Goal: Task Accomplishment & Management: Use online tool/utility

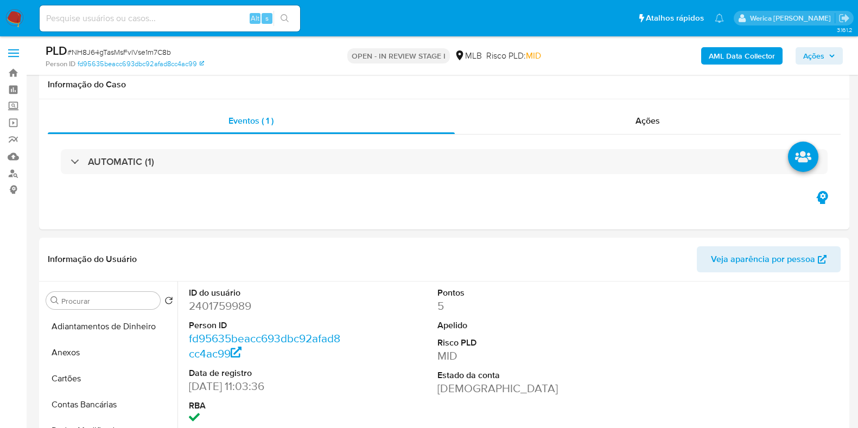
select select "10"
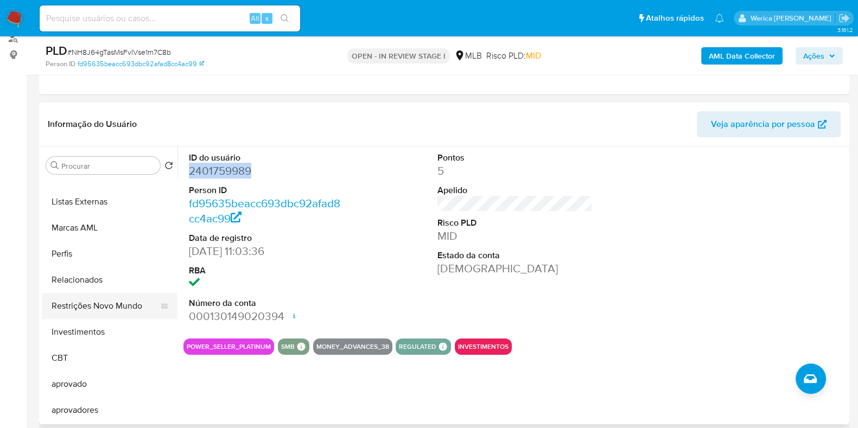
scroll to position [427, 0]
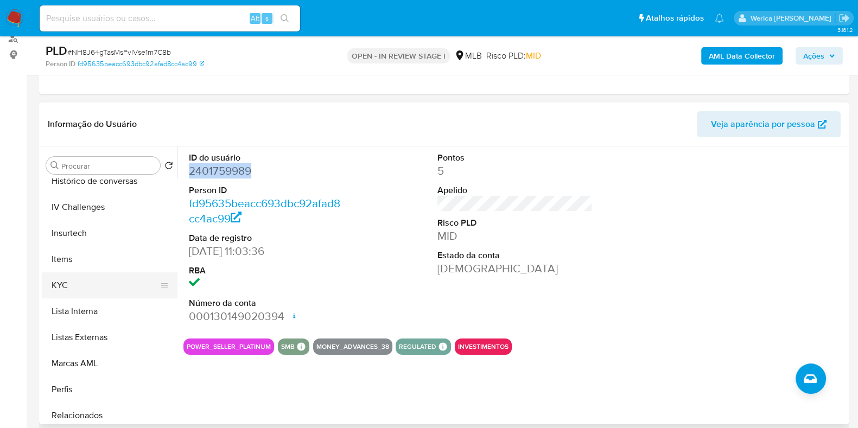
click at [111, 287] on button "KYC" at bounding box center [105, 285] width 127 height 26
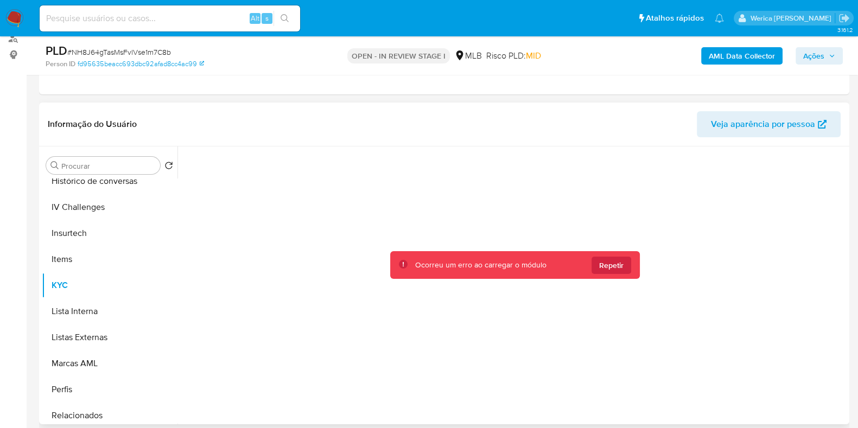
click at [598, 272] on button "Repetir" at bounding box center [611, 265] width 40 height 17
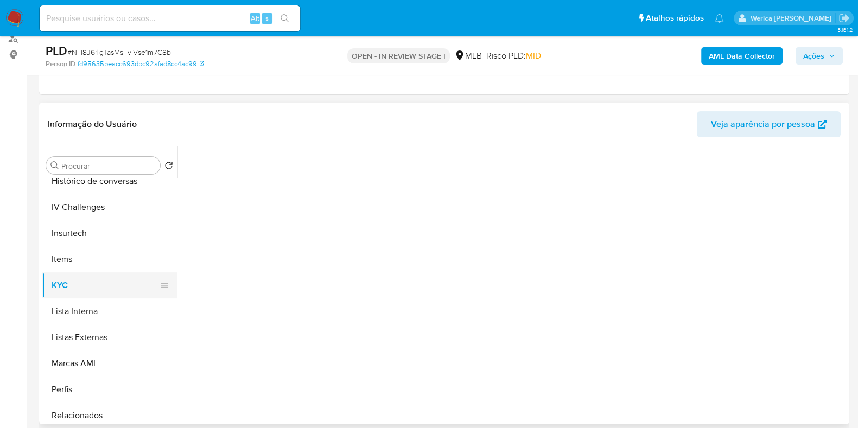
click at [76, 280] on button "KYC" at bounding box center [105, 285] width 127 height 26
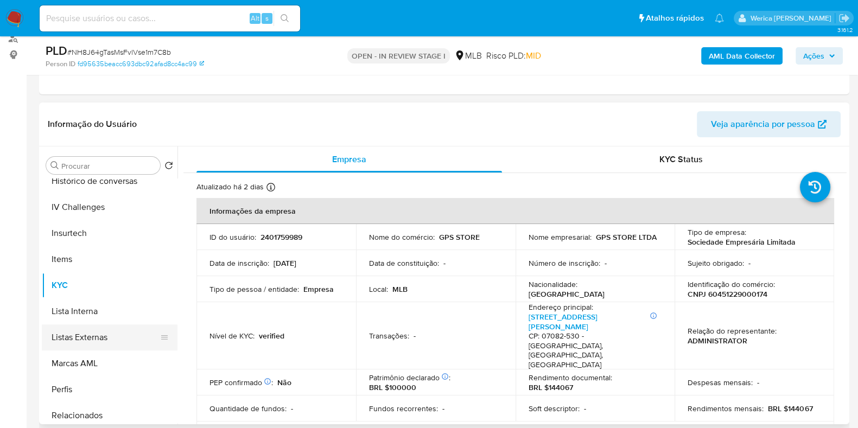
scroll to position [88, 0]
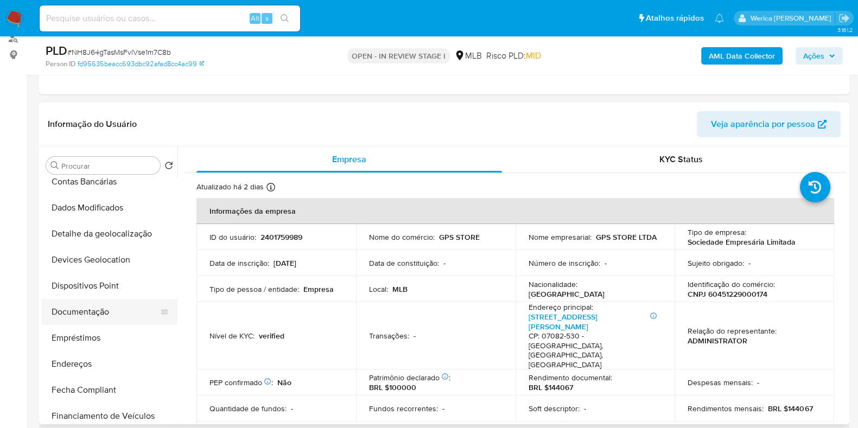
click at [83, 318] on button "Documentação" at bounding box center [105, 312] width 127 height 26
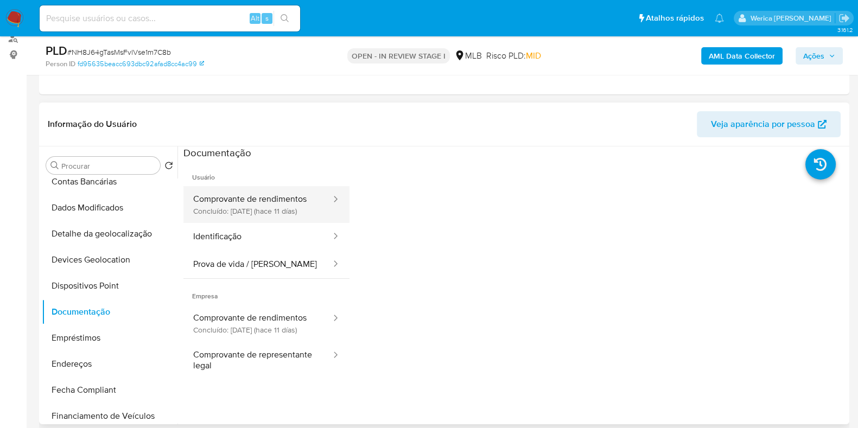
click at [267, 200] on button "Comprovante de rendimentos Concluído: 25/09/2025 (hace 11 días)" at bounding box center [257, 204] width 149 height 37
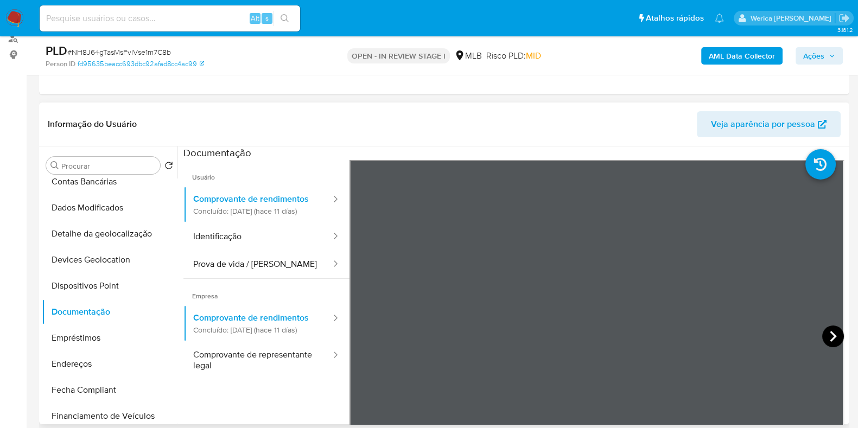
click at [832, 329] on icon at bounding box center [833, 336] width 22 height 22
click at [825, 335] on icon at bounding box center [833, 336] width 22 height 22
click at [500, 70] on div "PLD # NH8J64gTasMsFvlVse1m7C8b Person ID fd95635beacc693dbc92afad8cc4ac99 OPEN …" at bounding box center [444, 55] width 810 height 39
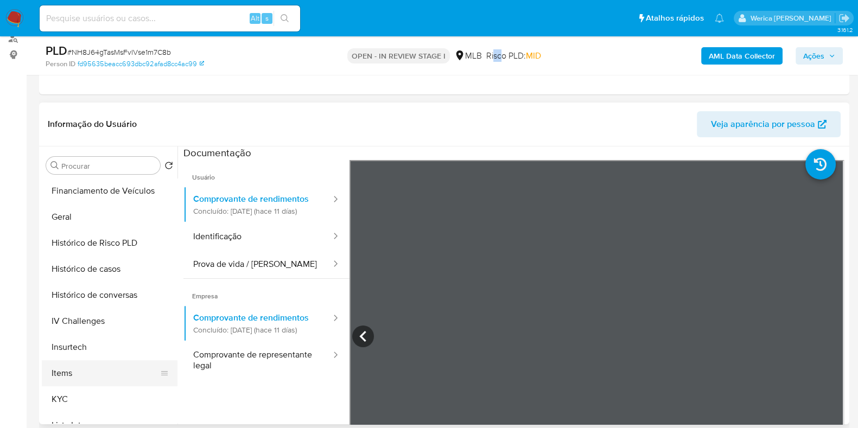
scroll to position [359, 0]
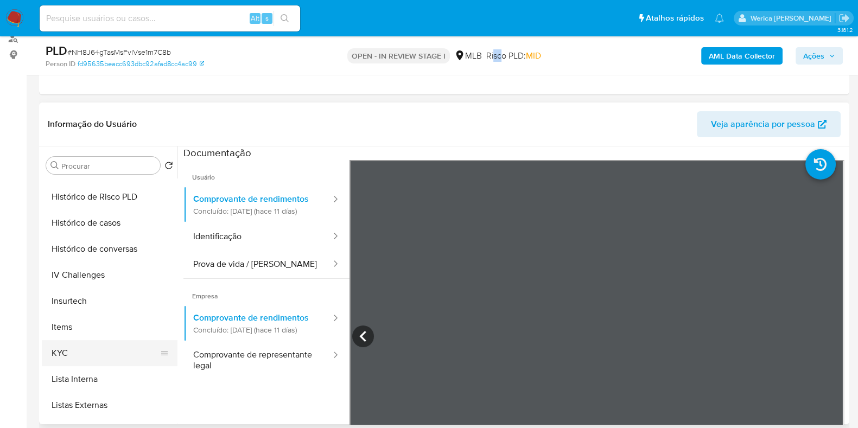
click at [122, 345] on button "KYC" at bounding box center [105, 353] width 127 height 26
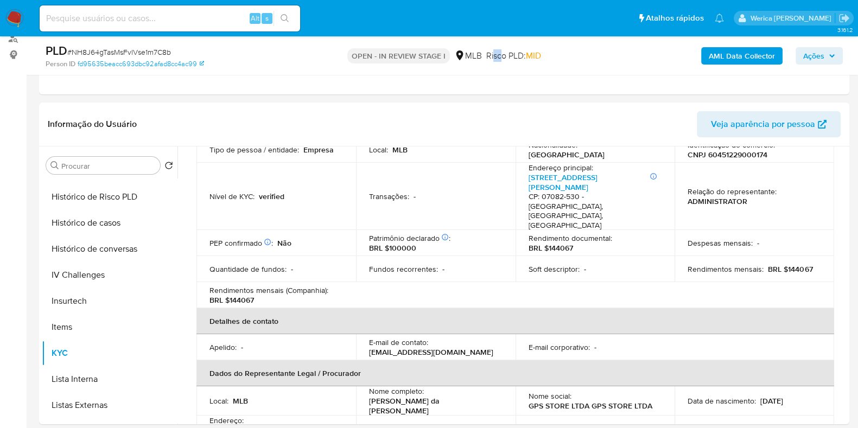
scroll to position [139, 0]
click at [540, 30] on ul "Pausado Ver notificaciones Alt s Atalhos rápidos Presiona las siguientes teclas…" at bounding box center [381, 17] width 695 height 27
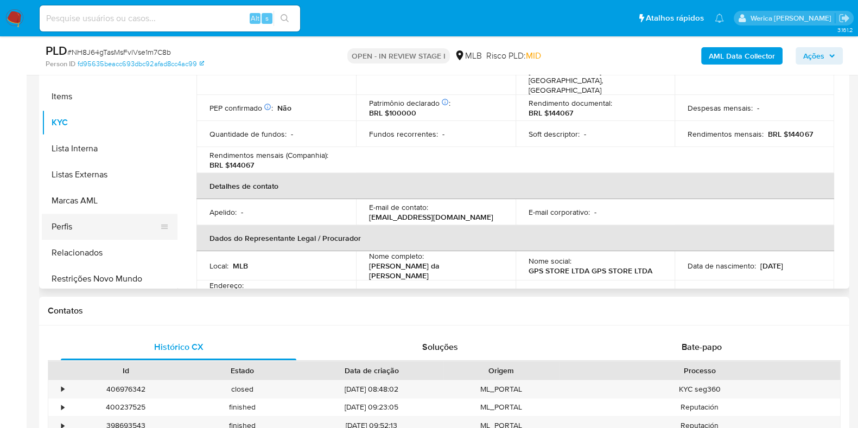
scroll to position [495, 0]
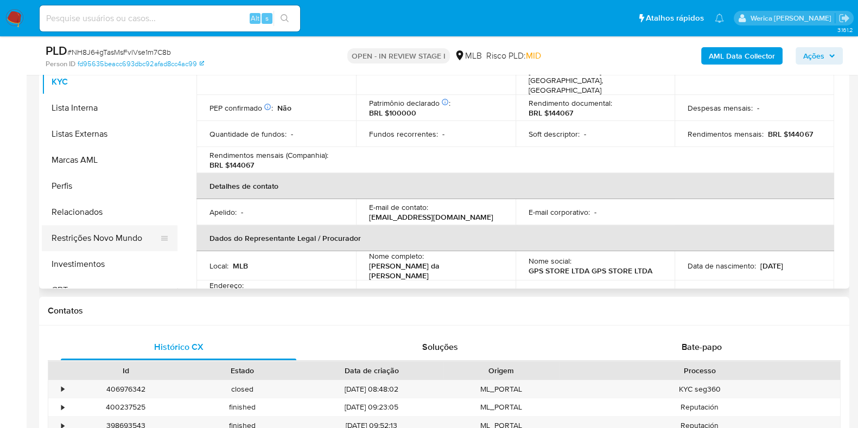
click at [146, 245] on button "Restrições Novo Mundo" at bounding box center [105, 238] width 127 height 26
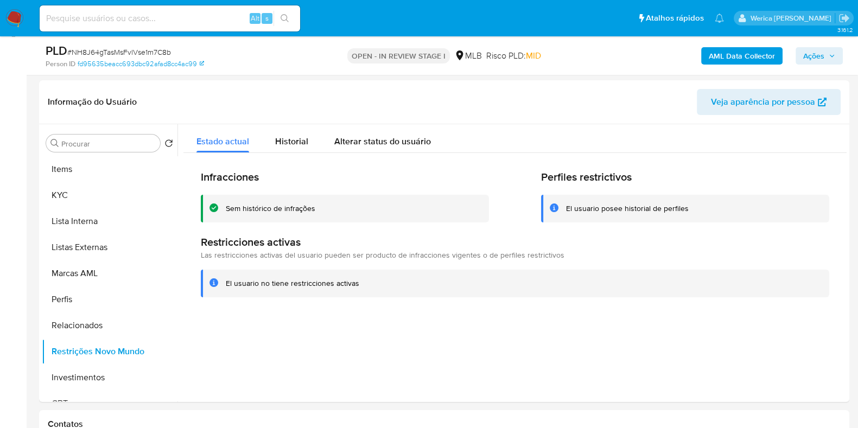
scroll to position [89, 0]
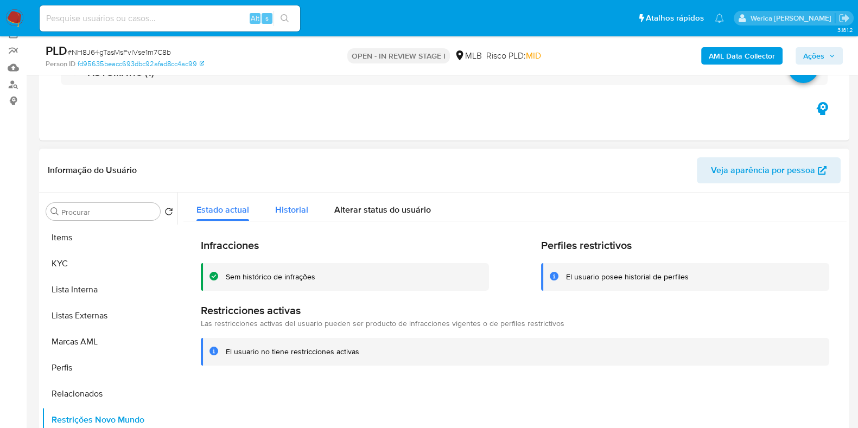
click at [291, 206] on span "Historial" at bounding box center [291, 209] width 33 height 12
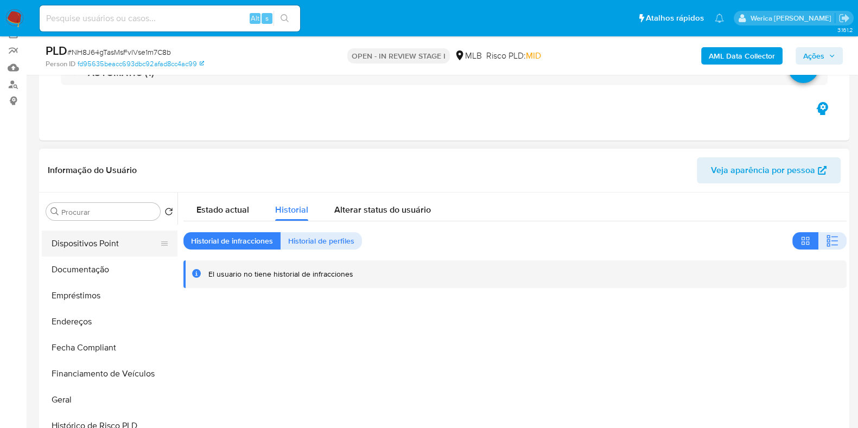
scroll to position [156, 0]
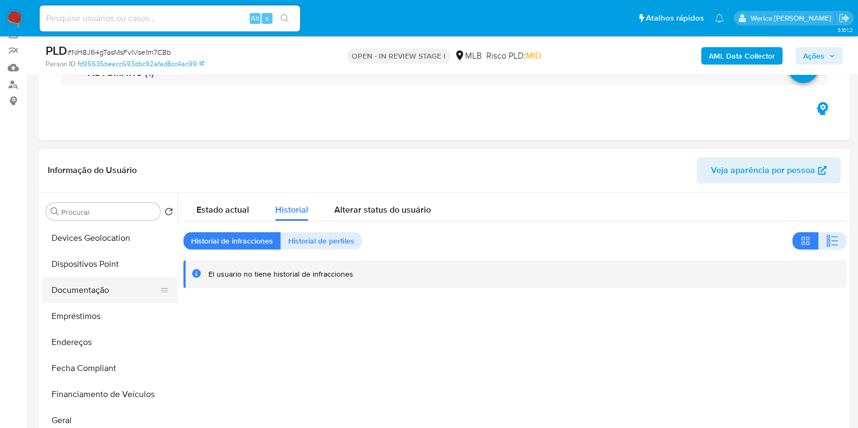
click at [92, 298] on button "Documentação" at bounding box center [105, 290] width 127 height 26
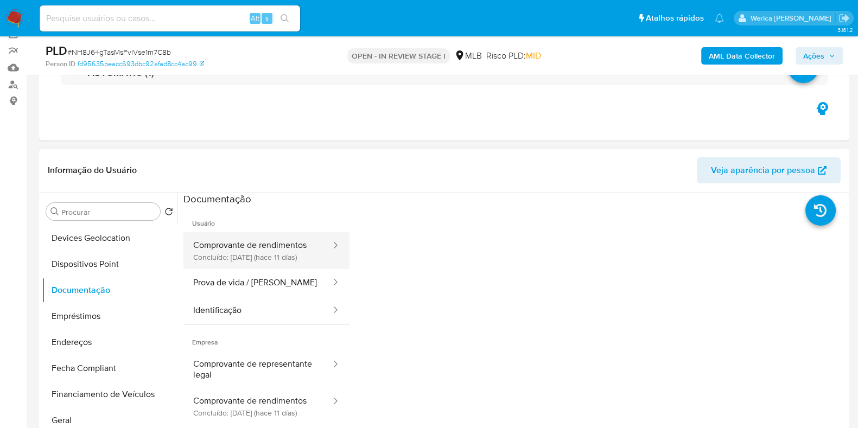
click at [296, 245] on button "Comprovante de rendimentos Concluído: 25/09/2025 (hace 11 días)" at bounding box center [257, 250] width 149 height 37
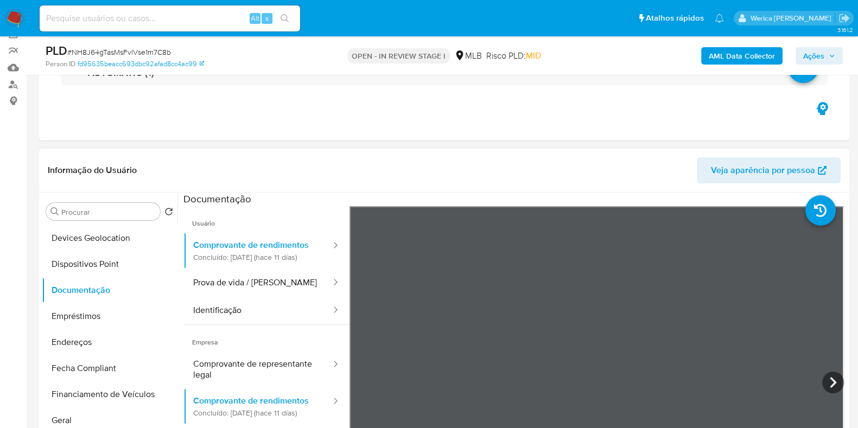
scroll to position [67, 0]
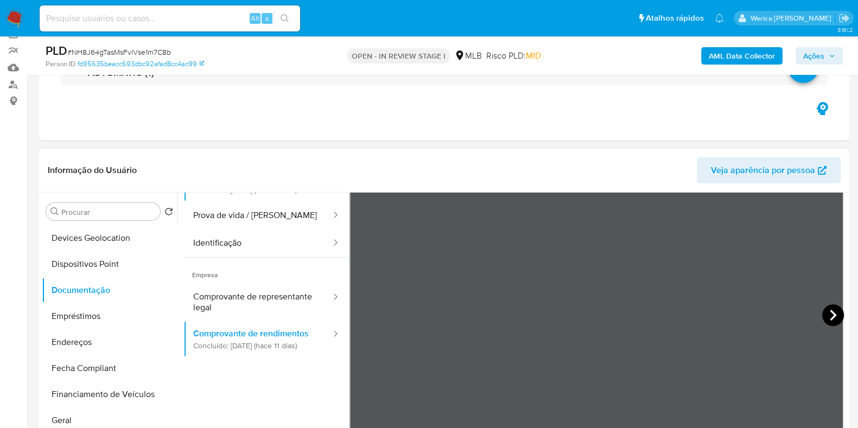
drag, startPoint x: 829, startPoint y: 308, endPoint x: 819, endPoint y: 311, distance: 10.1
click at [824, 310] on icon at bounding box center [833, 315] width 22 height 22
click at [822, 315] on icon at bounding box center [833, 315] width 22 height 22
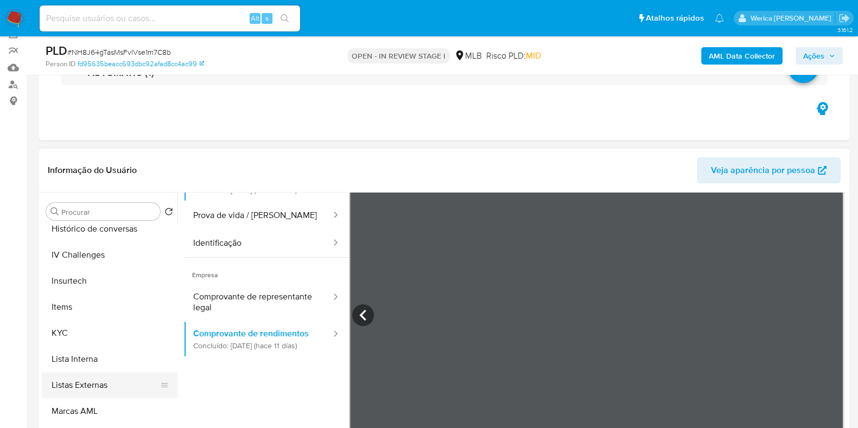
scroll to position [359, 0]
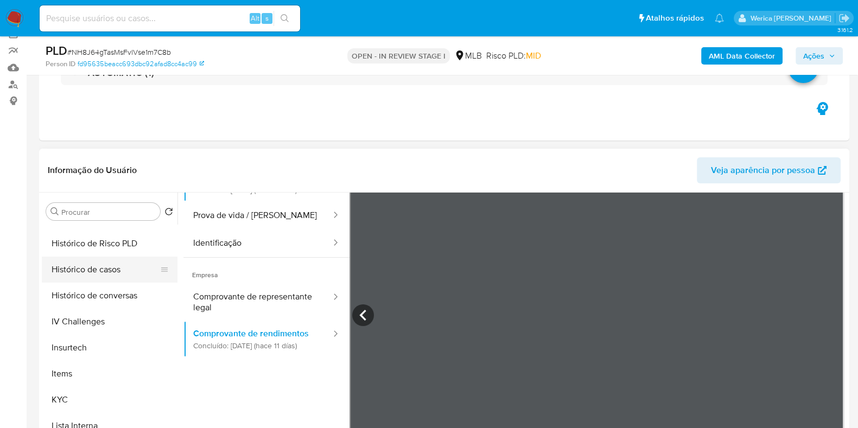
click at [120, 257] on button "Histórico de casos" at bounding box center [105, 270] width 127 height 26
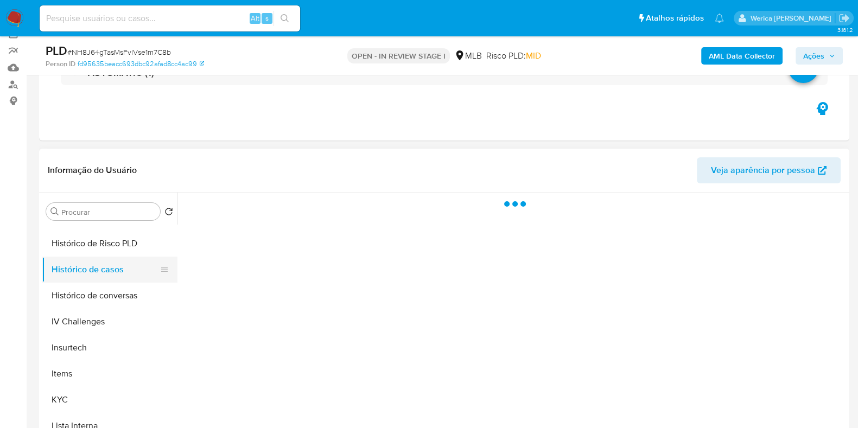
scroll to position [0, 0]
click at [120, 257] on button "Histórico de casos" at bounding box center [105, 270] width 127 height 26
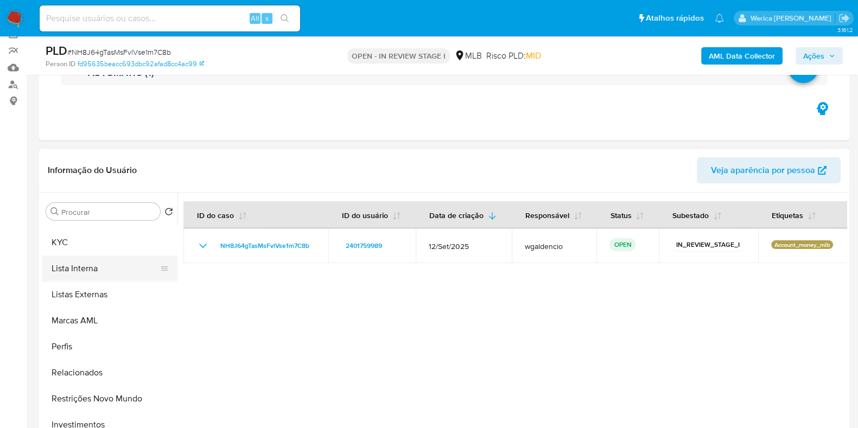
scroll to position [495, 0]
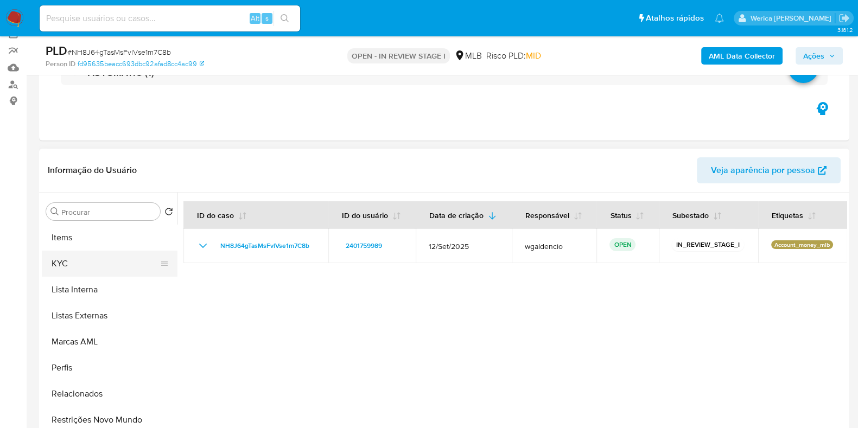
drag, startPoint x: 75, startPoint y: 257, endPoint x: 89, endPoint y: 251, distance: 16.0
click at [76, 255] on button "KYC" at bounding box center [105, 264] width 127 height 26
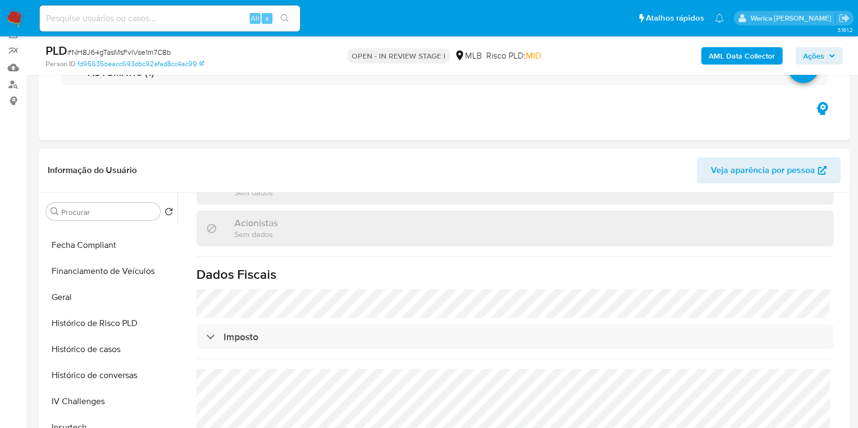
scroll to position [88, 0]
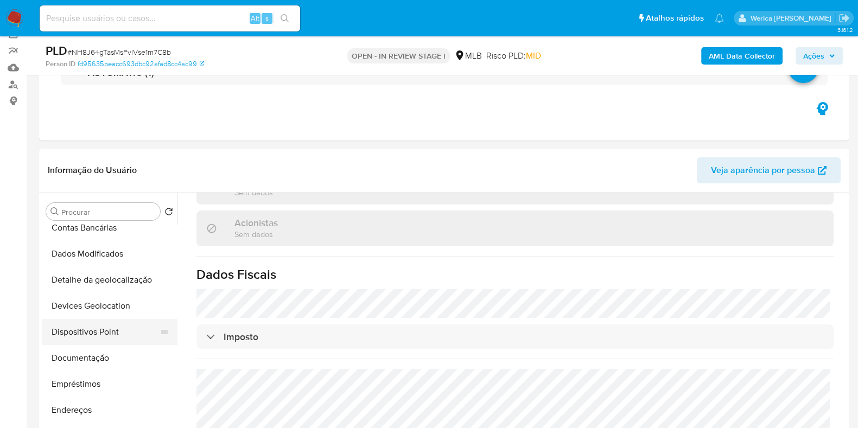
click at [117, 343] on button "Dispositivos Point" at bounding box center [105, 332] width 127 height 26
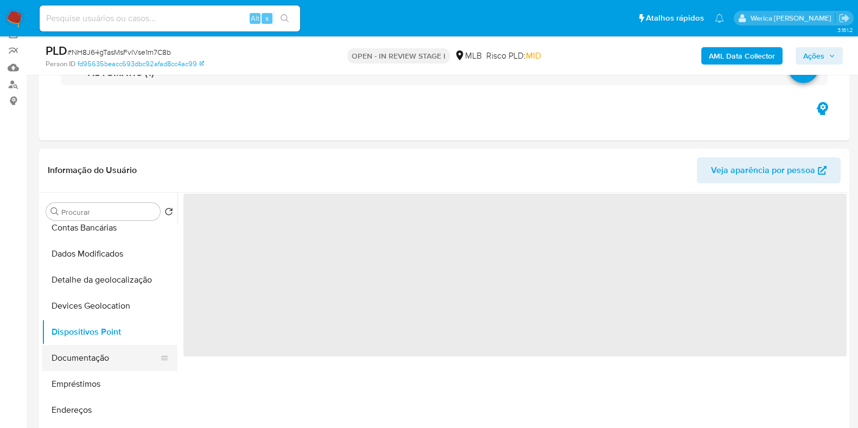
click at [122, 351] on button "Documentação" at bounding box center [105, 358] width 127 height 26
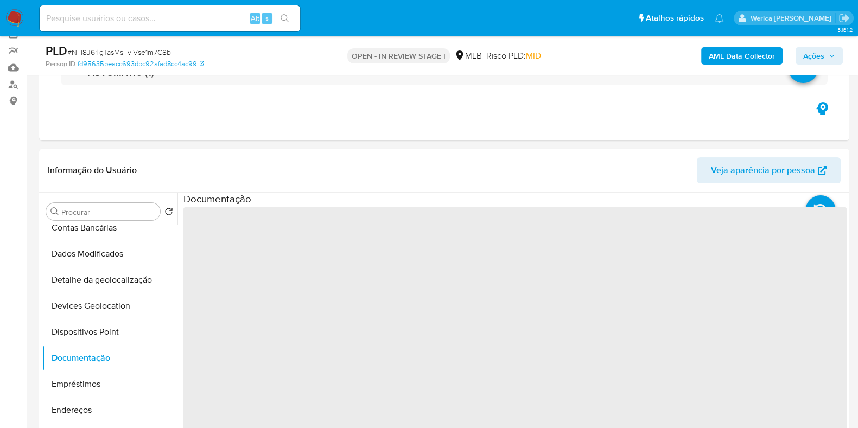
click at [272, 270] on span "‌" at bounding box center [514, 380] width 663 height 347
click at [271, 259] on span "‌" at bounding box center [514, 380] width 663 height 347
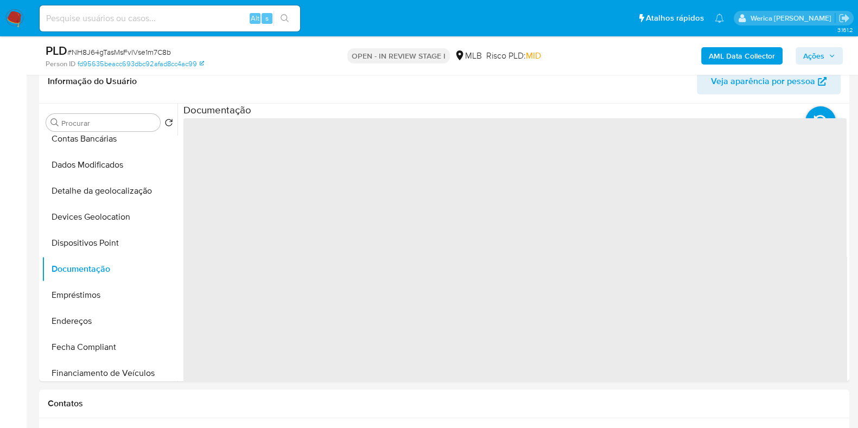
scroll to position [157, 0]
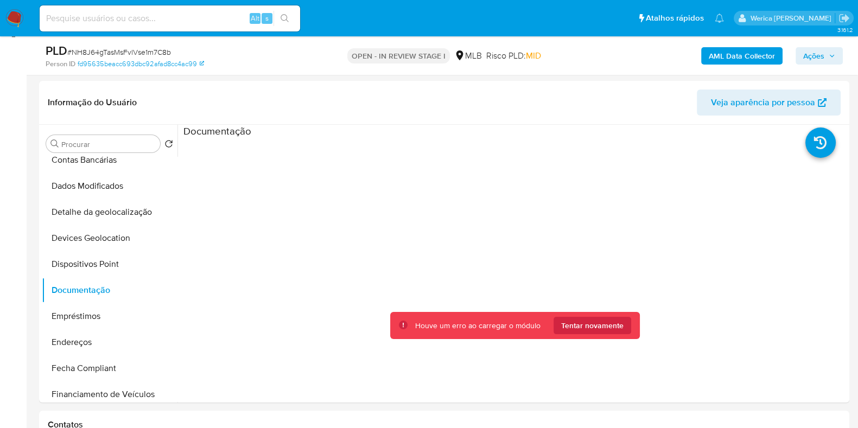
click at [578, 334] on div "Houve um erro ao carregar o módulo Tentar novamente" at bounding box center [515, 326] width 250 height 28
click at [578, 330] on span "Tentar novamente" at bounding box center [592, 325] width 62 height 17
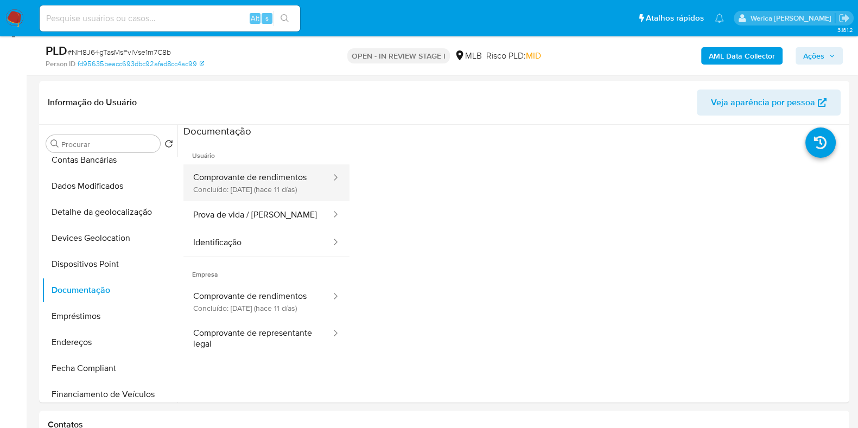
click at [259, 191] on button "Comprovante de rendimentos Concluído: 25/09/2025 (hace 11 días)" at bounding box center [257, 182] width 149 height 37
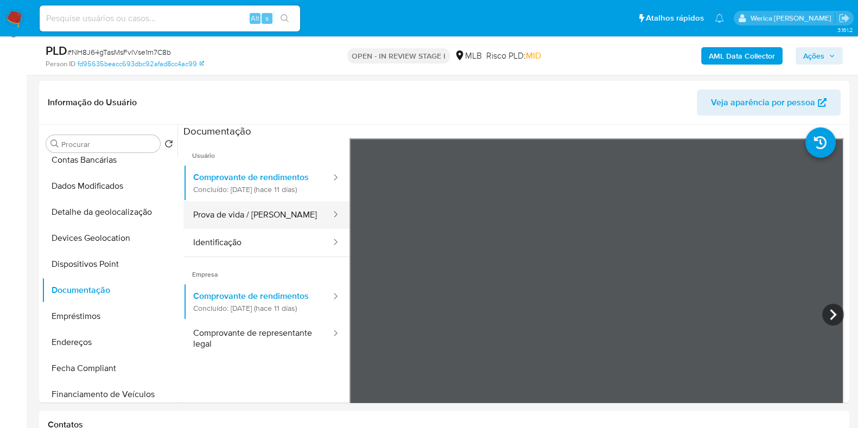
click at [274, 228] on button "Prova de vida / Selfie" at bounding box center [257, 215] width 149 height 28
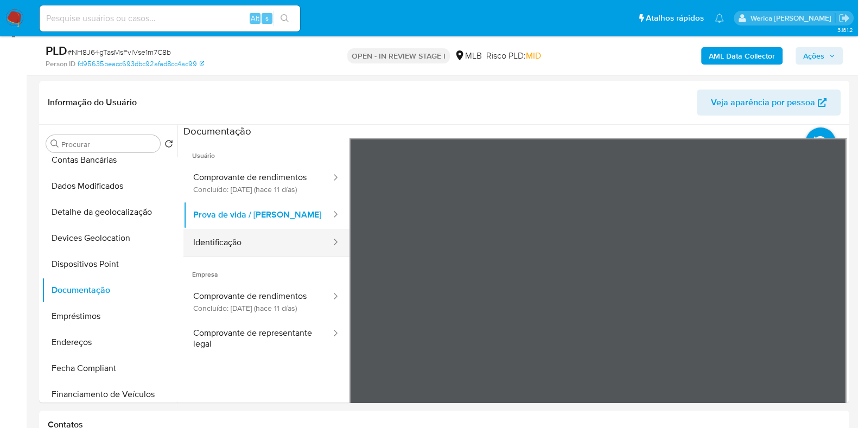
click at [268, 248] on button "Identificação" at bounding box center [257, 243] width 149 height 28
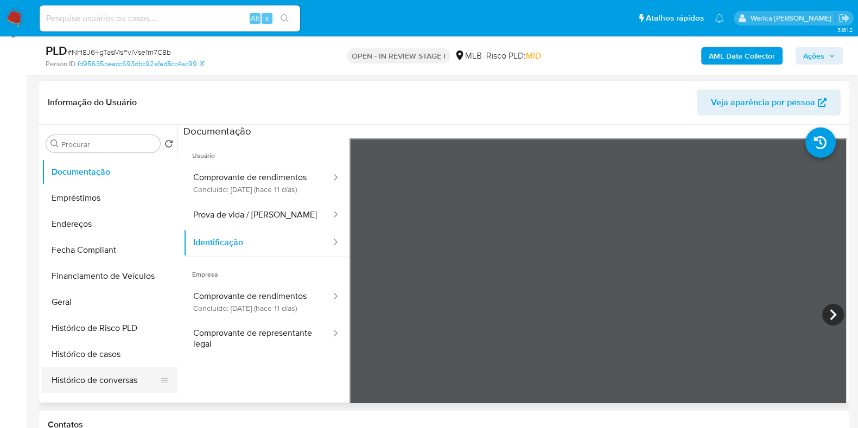
scroll to position [291, 0]
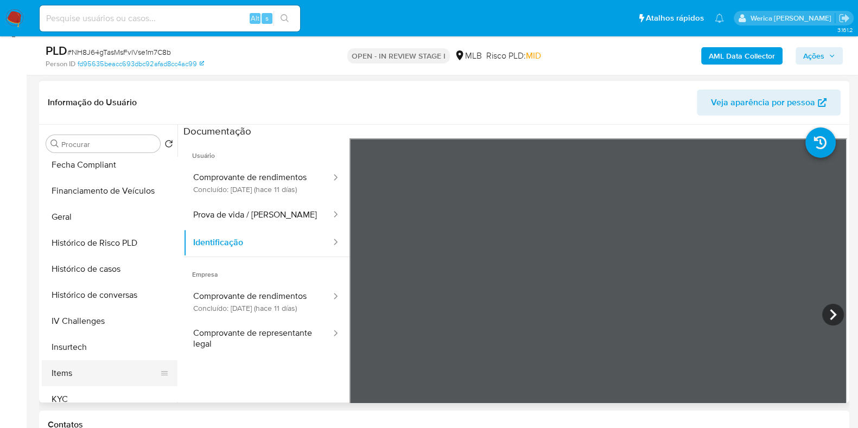
click at [84, 367] on button "Items" at bounding box center [105, 373] width 127 height 26
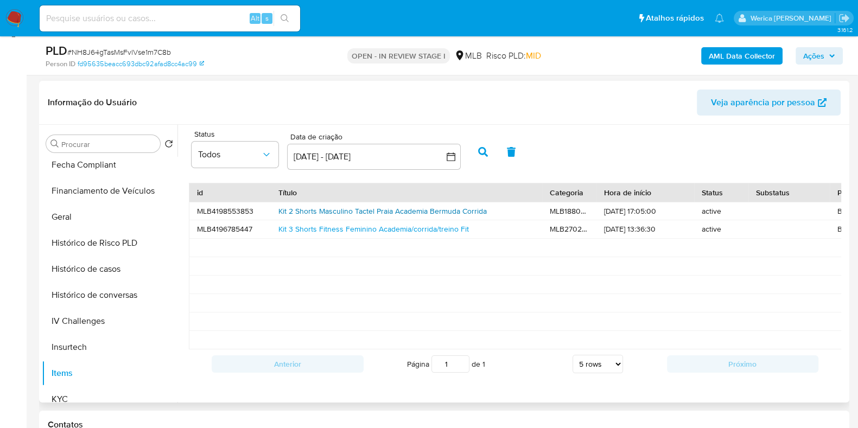
click at [426, 214] on link "Kit 2 Shorts Masculino Tactel Praia Academia Bermuda Corrida" at bounding box center [382, 211] width 208 height 11
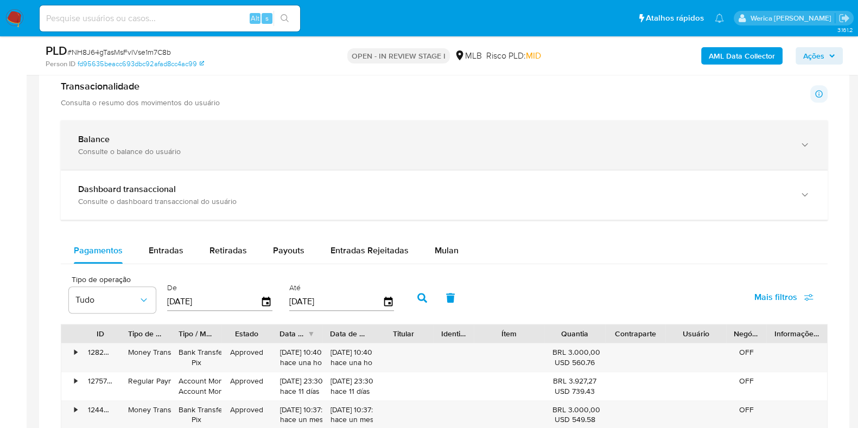
scroll to position [631, 0]
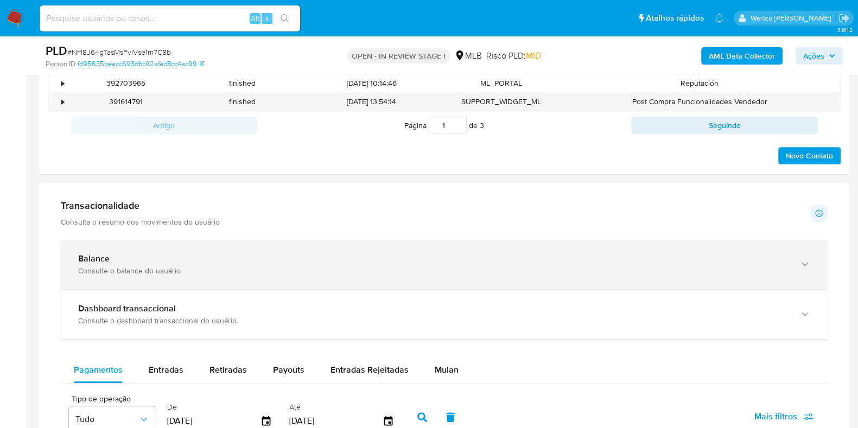
click at [298, 258] on div "Balance" at bounding box center [433, 258] width 710 height 11
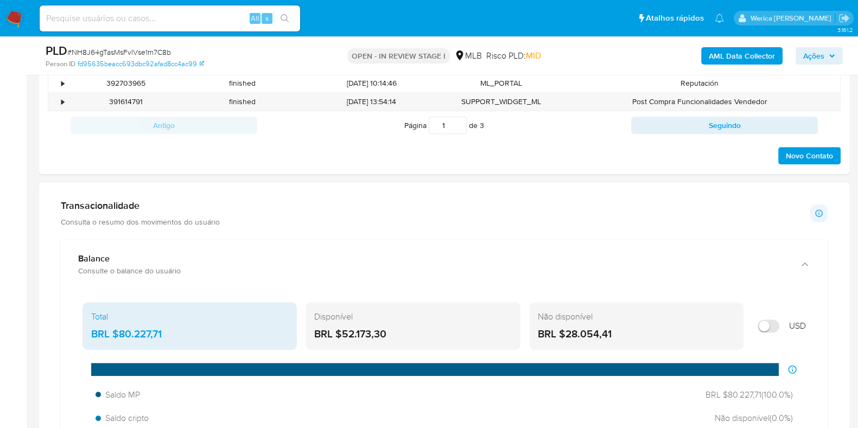
drag, startPoint x: 119, startPoint y: 332, endPoint x: 174, endPoint y: 338, distance: 55.6
click at [174, 338] on div "BRL $80.227,71" at bounding box center [189, 334] width 197 height 14
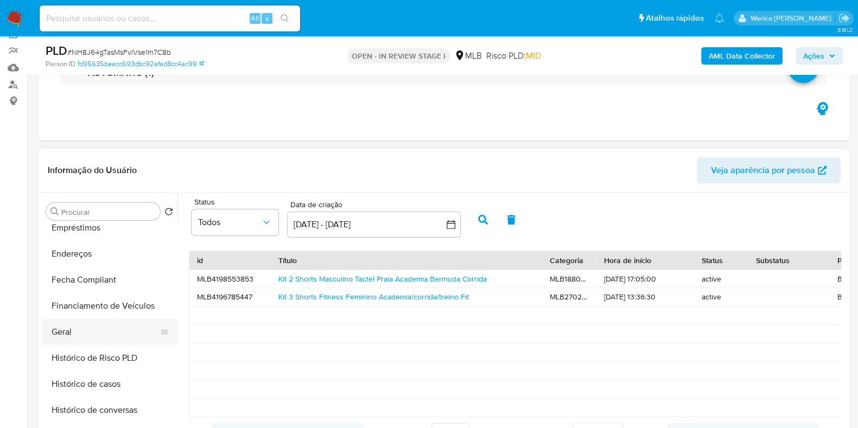
scroll to position [223, 0]
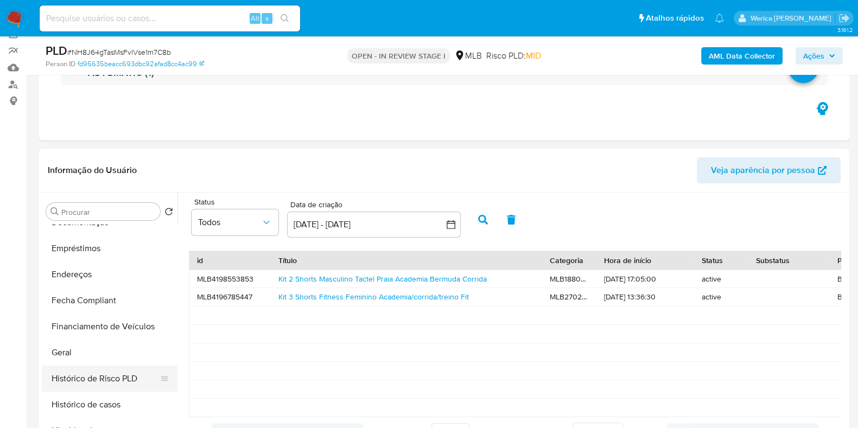
click at [89, 369] on button "Histórico de Risco PLD" at bounding box center [105, 379] width 127 height 26
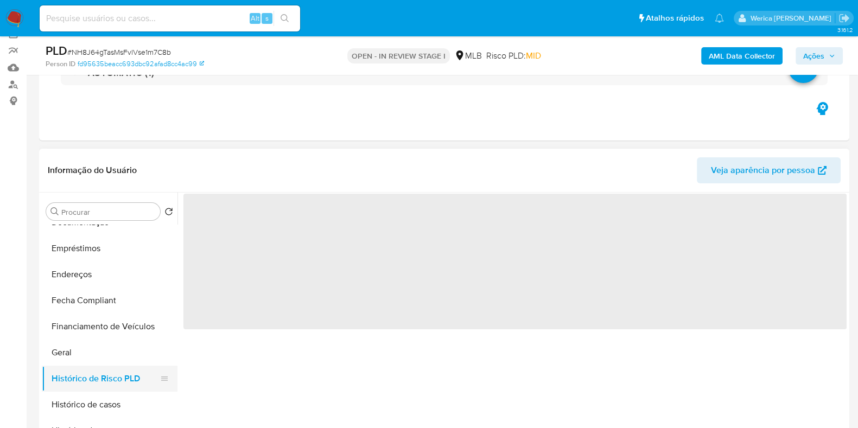
scroll to position [0, 0]
click at [89, 369] on button "Histórico de Risco PLD" at bounding box center [105, 379] width 127 height 26
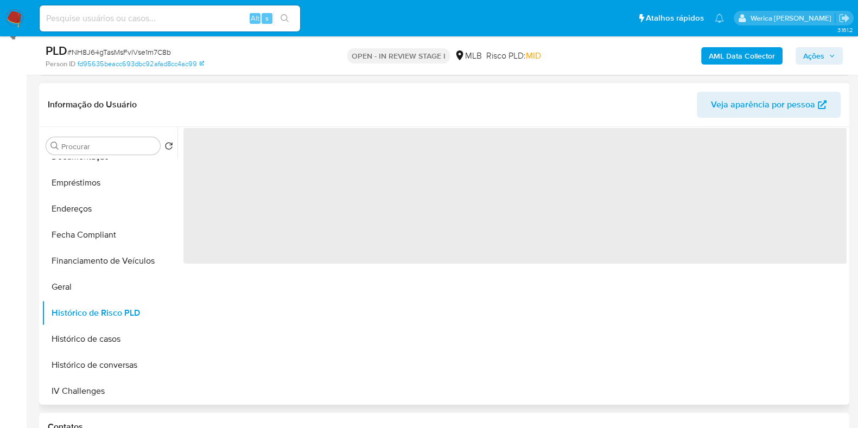
scroll to position [157, 0]
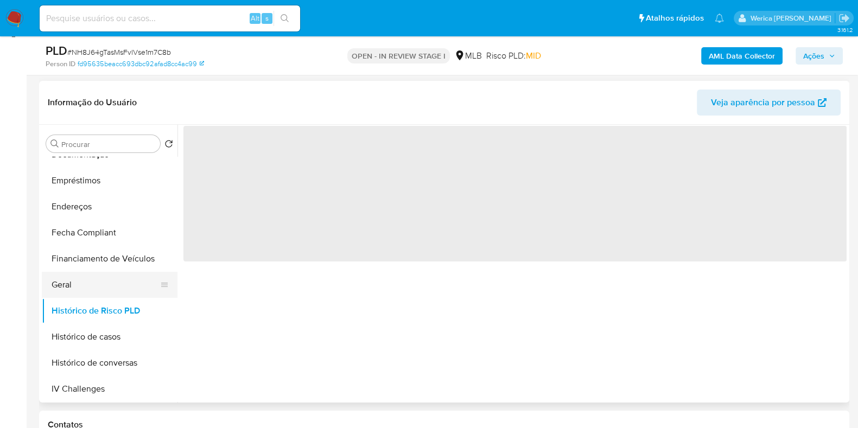
click at [88, 285] on button "Geral" at bounding box center [105, 285] width 127 height 26
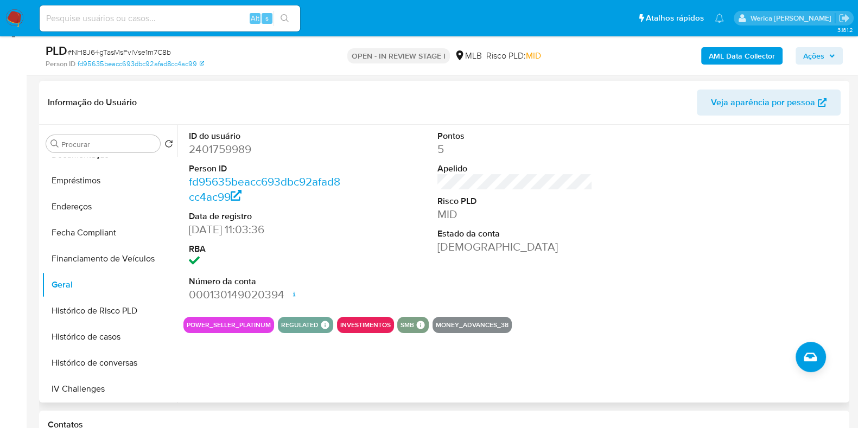
click at [759, 181] on div at bounding box center [764, 216] width 166 height 183
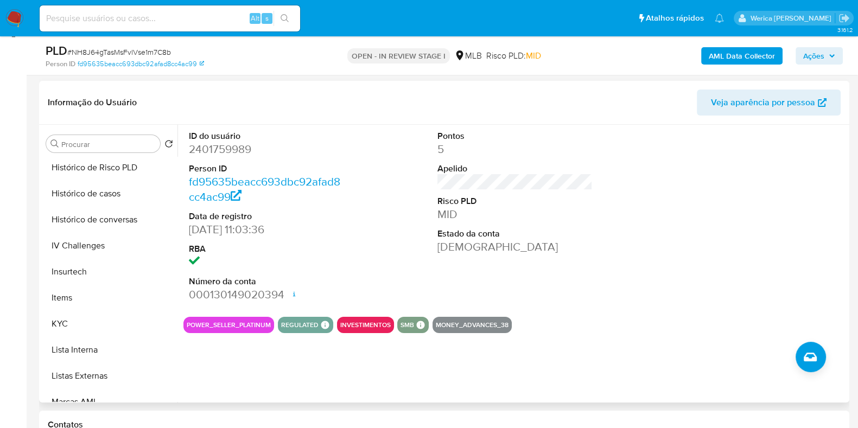
scroll to position [494, 0]
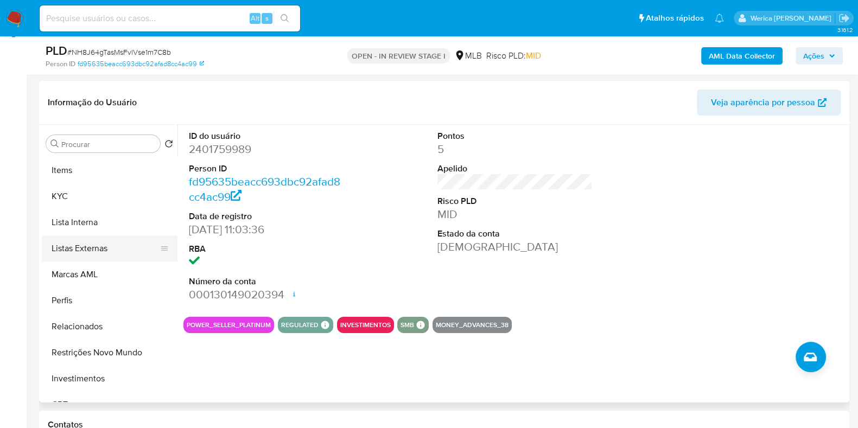
drag, startPoint x: 94, startPoint y: 299, endPoint x: 93, endPoint y: 254, distance: 45.0
click at [94, 299] on button "Perfis" at bounding box center [110, 300] width 136 height 26
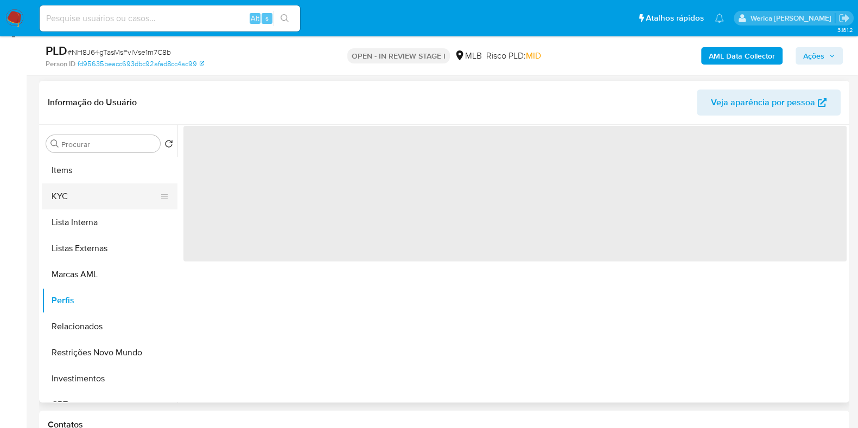
click at [92, 205] on button "KYC" at bounding box center [105, 196] width 127 height 26
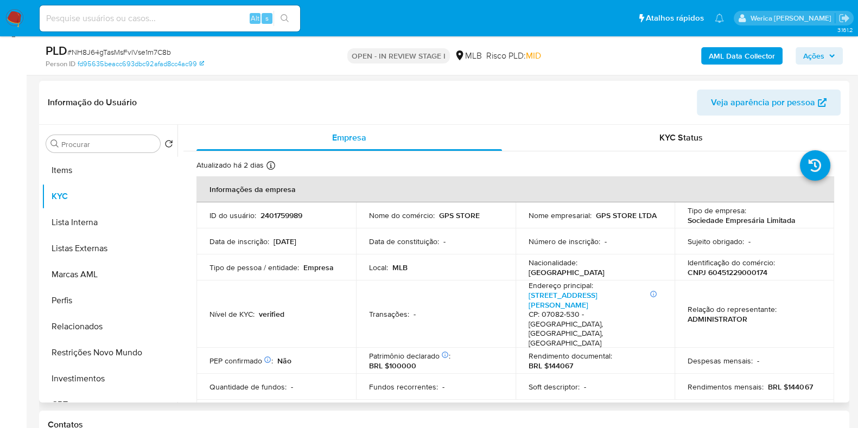
click at [761, 206] on div "Tipo de empresa : Sociedade Empresária Limitada" at bounding box center [753, 216] width 133 height 20
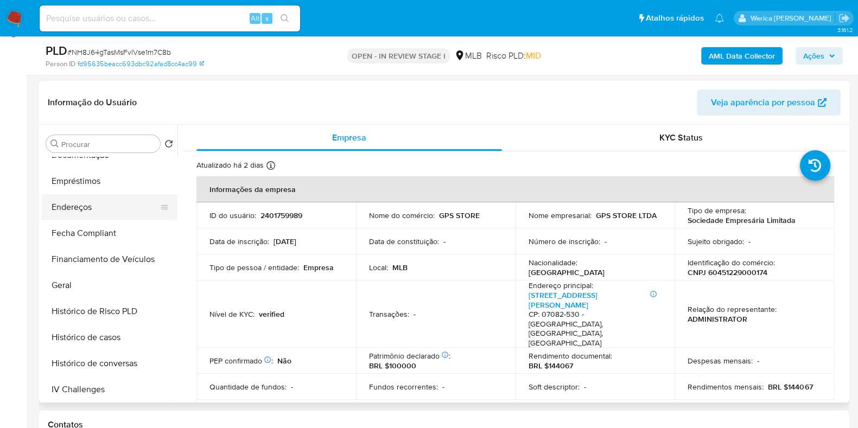
click at [107, 197] on button "Endereços" at bounding box center [105, 207] width 127 height 26
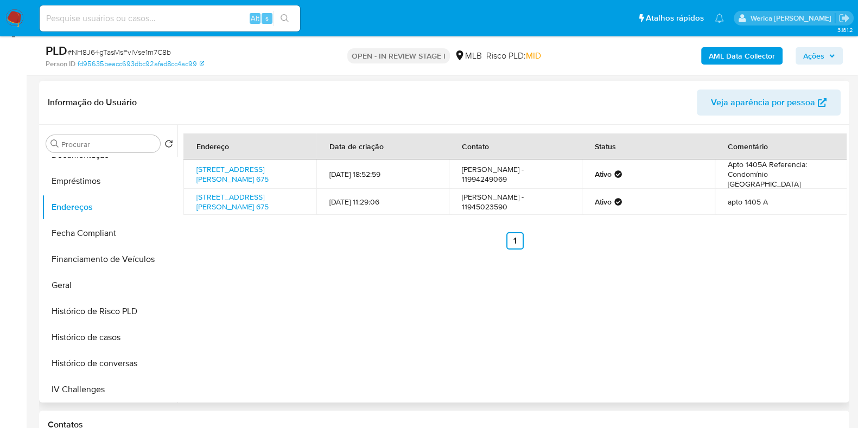
click at [783, 307] on div "Endereço Data de criação Contato Status Comentário Avenida Bartholomeu De Carlo…" at bounding box center [511, 264] width 669 height 278
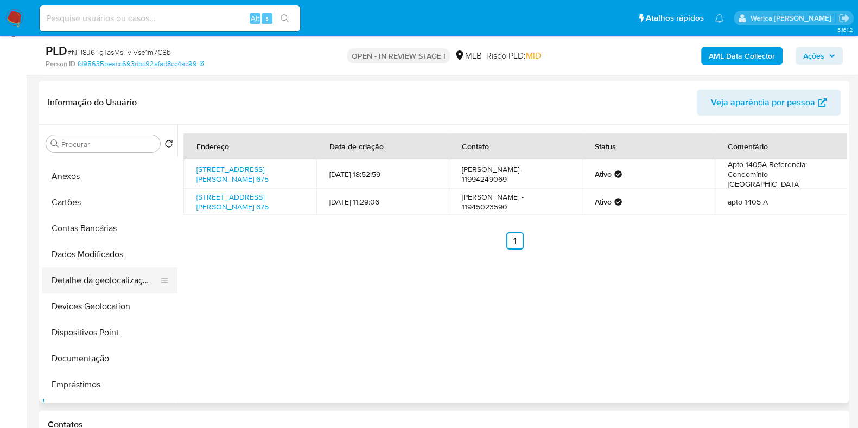
drag, startPoint x: 95, startPoint y: 272, endPoint x: 105, endPoint y: 272, distance: 10.3
click at [105, 272] on button "Detalhe da geolocalização" at bounding box center [105, 280] width 127 height 26
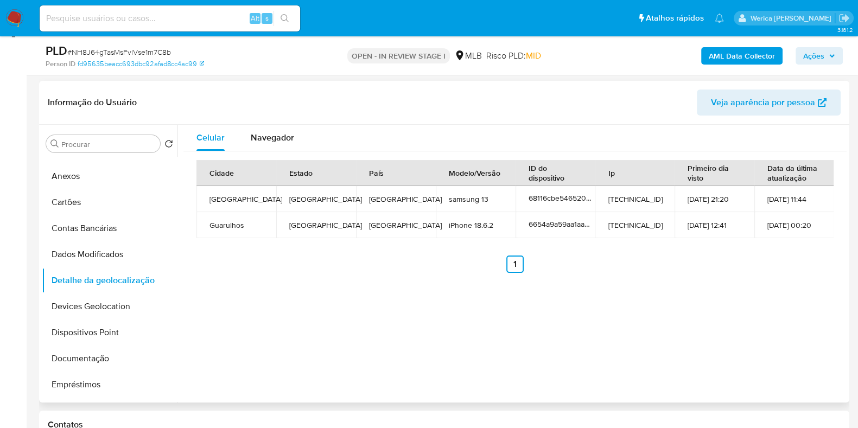
click at [775, 333] on div "Celular Navegador Cidade Estado País Modelo/Versão ID do dispositivo Ip Primeir…" at bounding box center [511, 264] width 669 height 278
drag, startPoint x: 775, startPoint y: 333, endPoint x: 775, endPoint y: 322, distance: 10.8
click at [775, 333] on div "Celular Navegador Cidade Estado País Modelo/Versão ID do dispositivo Ip Primeir…" at bounding box center [511, 264] width 669 height 278
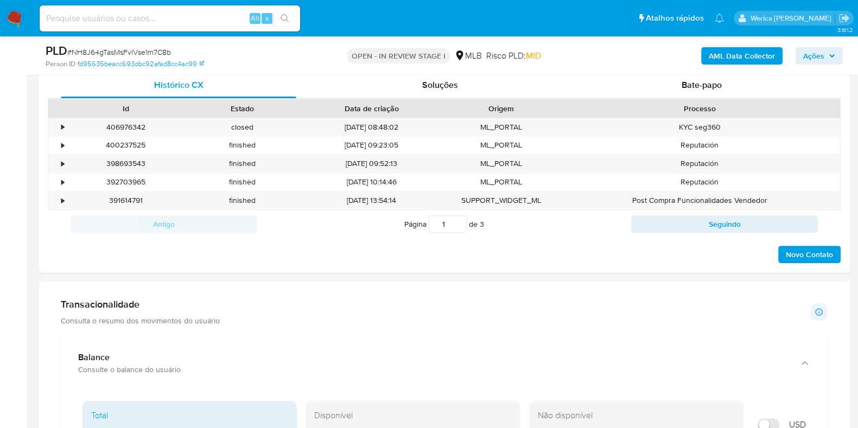
scroll to position [157, 0]
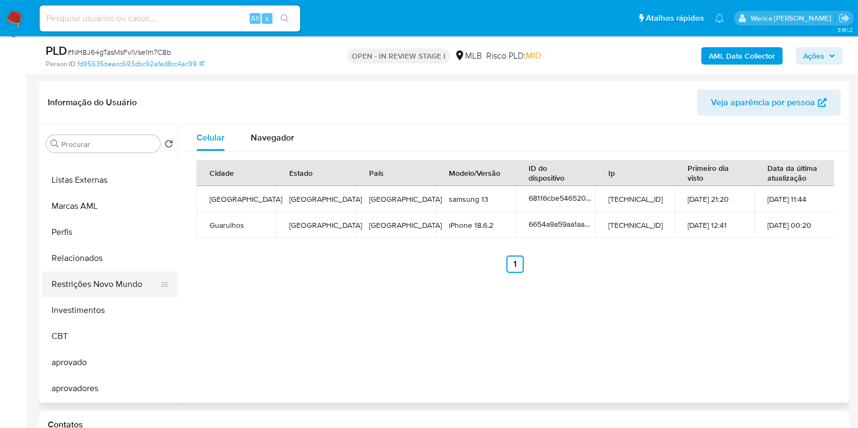
click at [120, 279] on button "Restrições Novo Mundo" at bounding box center [105, 284] width 127 height 26
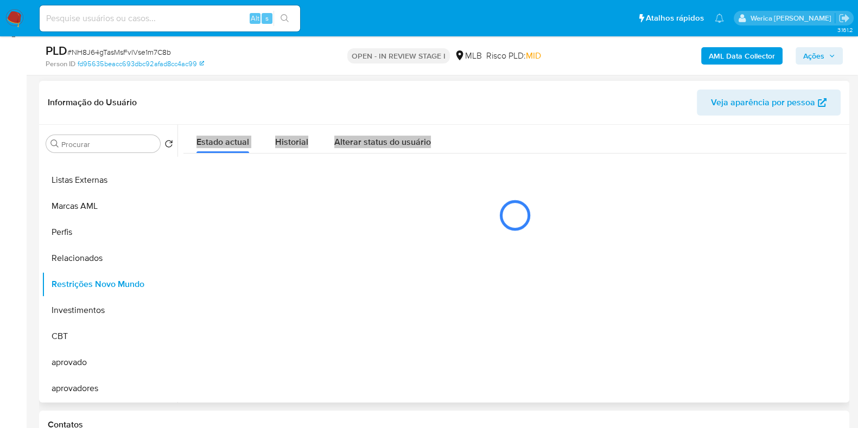
scroll to position [562, 0]
click at [334, 138] on span "Alterar status do usuário" at bounding box center [382, 142] width 97 height 12
click at [307, 139] on button "Historial" at bounding box center [291, 139] width 59 height 29
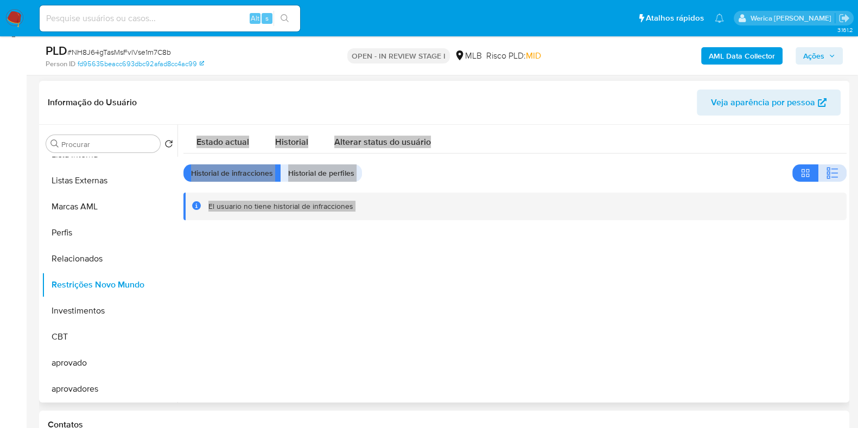
click at [831, 173] on icon "button" at bounding box center [834, 173] width 7 height 1
click at [773, 299] on div at bounding box center [511, 264] width 669 height 278
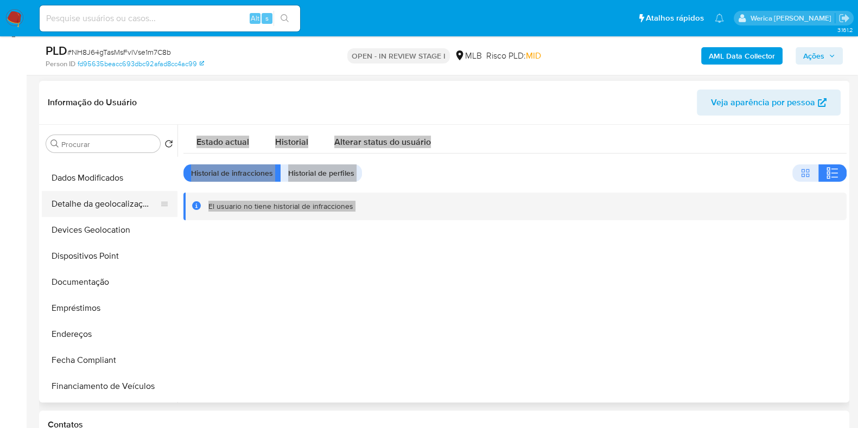
scroll to position [87, 0]
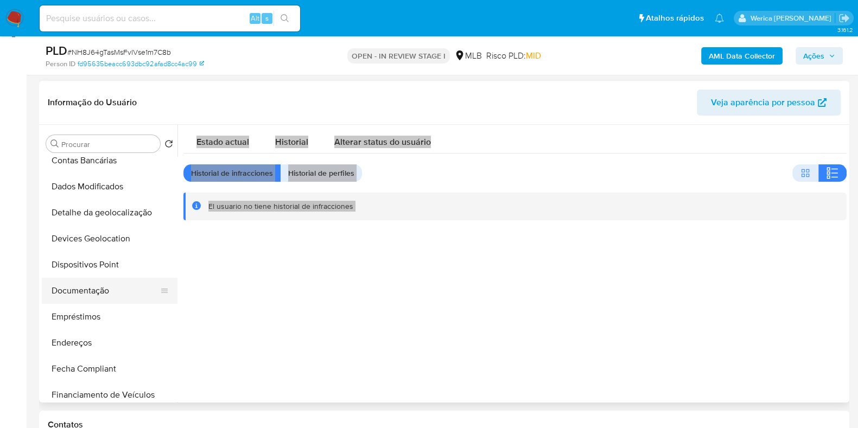
click at [89, 285] on button "Documentação" at bounding box center [105, 291] width 127 height 26
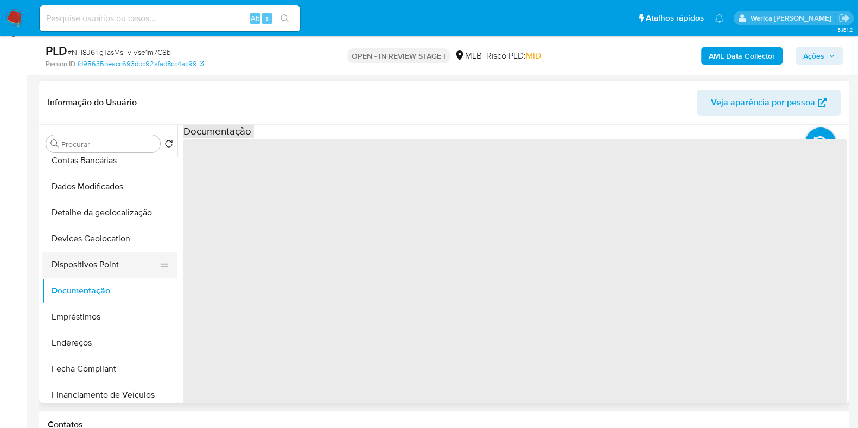
click at [88, 264] on button "Dispositivos Point" at bounding box center [105, 265] width 127 height 26
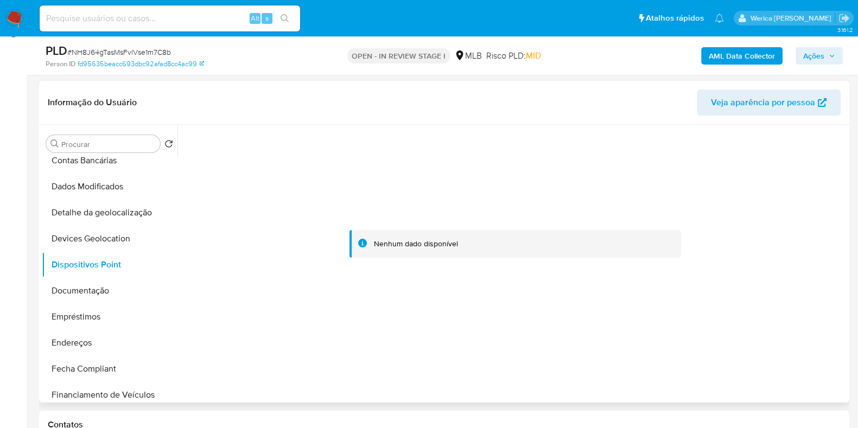
click at [707, 311] on div at bounding box center [514, 244] width 663 height 239
click at [702, 308] on div at bounding box center [514, 244] width 663 height 239
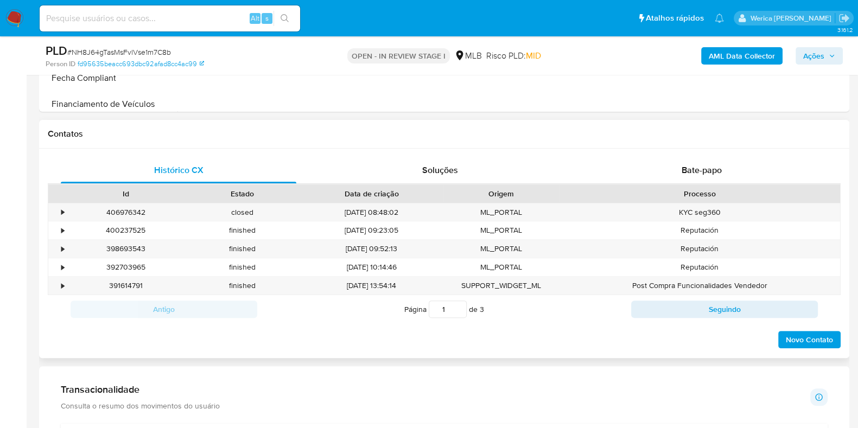
scroll to position [496, 0]
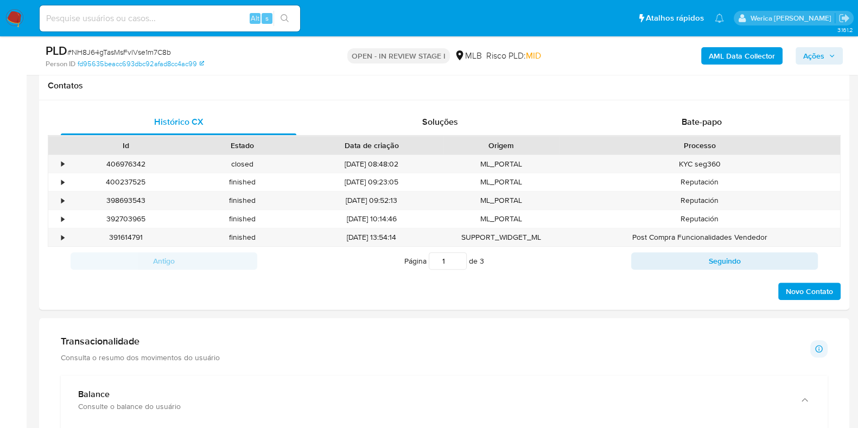
click at [233, 348] on div "Transacionalidade Consulta o resumo dos movimentos do usuário Informações trans…" at bounding box center [444, 348] width 766 height 27
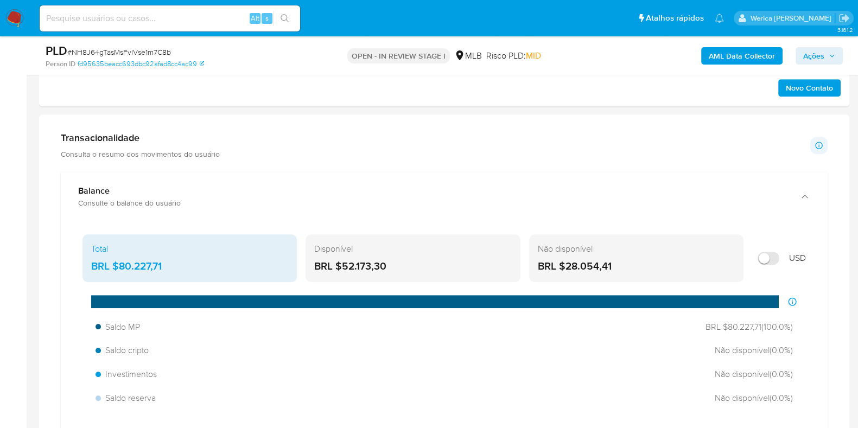
scroll to position [698, 0]
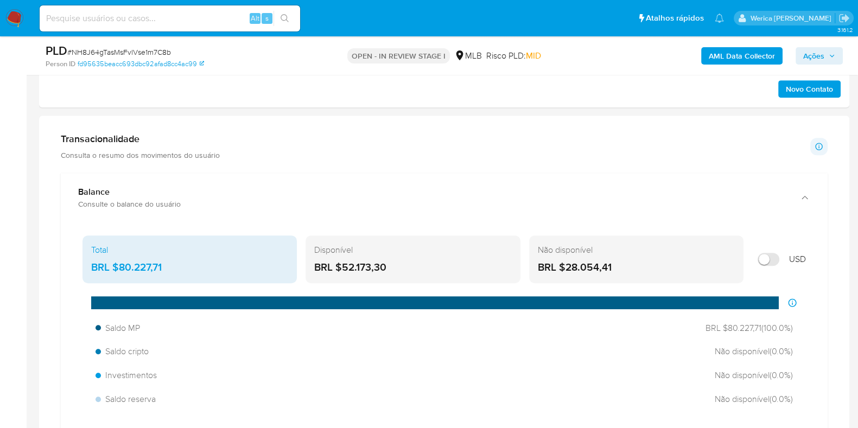
click at [738, 48] on b "AML Data Collector" at bounding box center [741, 55] width 66 height 17
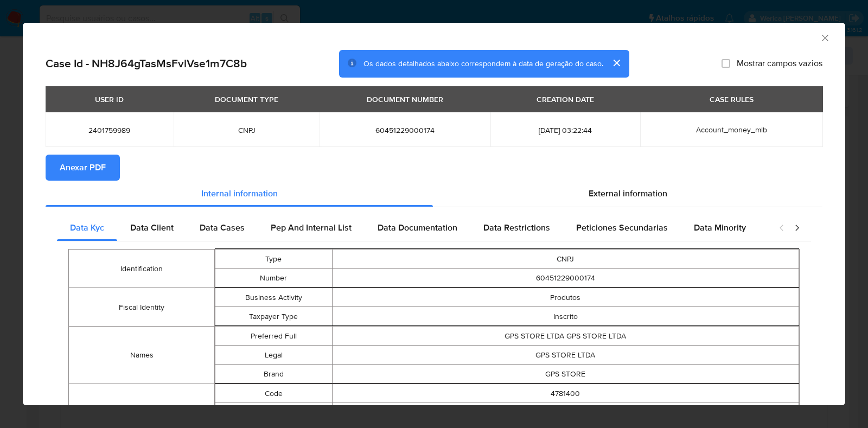
click at [88, 164] on span "Anexar PDF" at bounding box center [83, 168] width 46 height 24
click at [79, 172] on span "Anexar PDF" at bounding box center [83, 168] width 46 height 24
click at [820, 39] on icon "Fechar a janela" at bounding box center [825, 38] width 11 height 11
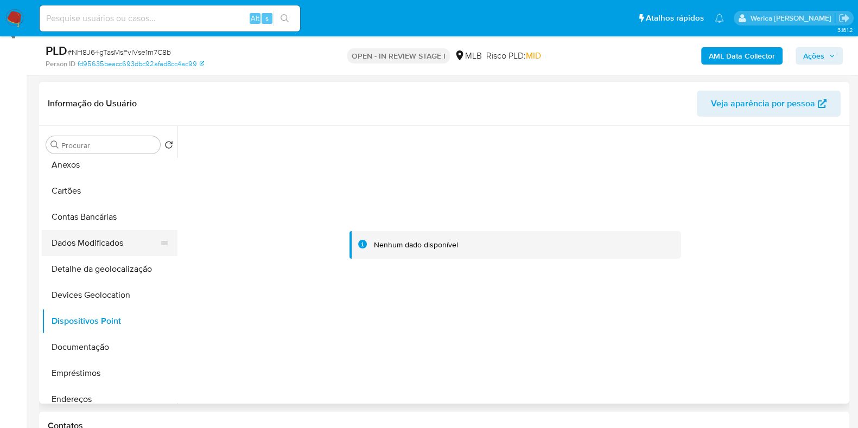
scroll to position [0, 0]
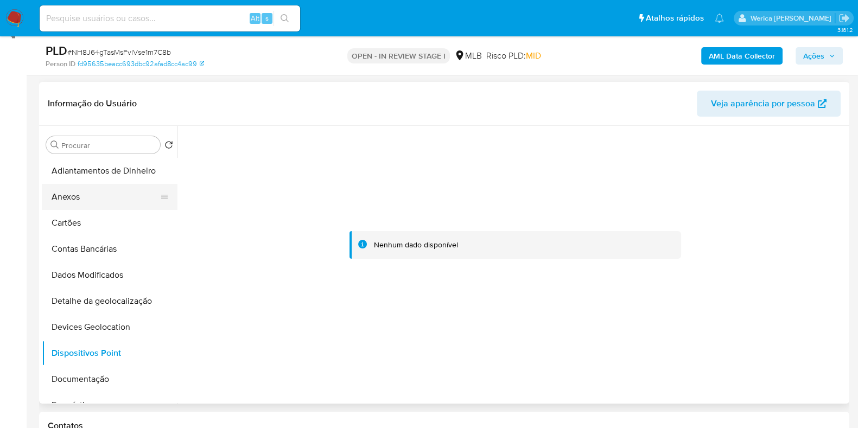
click at [106, 189] on button "Anexos" at bounding box center [105, 197] width 127 height 26
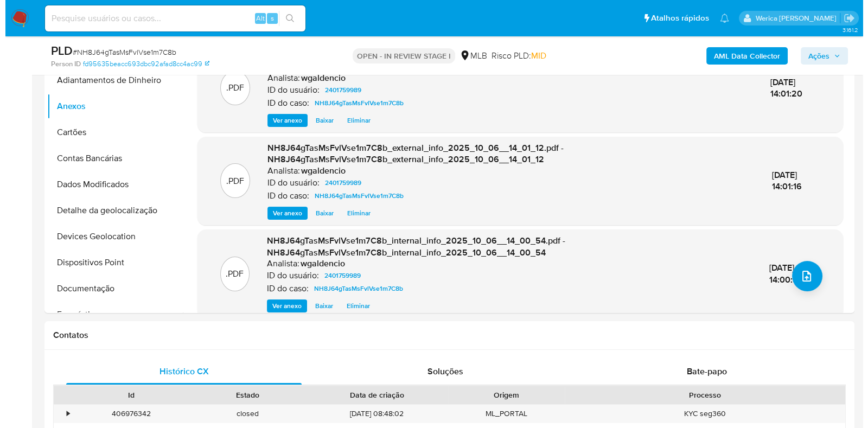
scroll to position [291, 0]
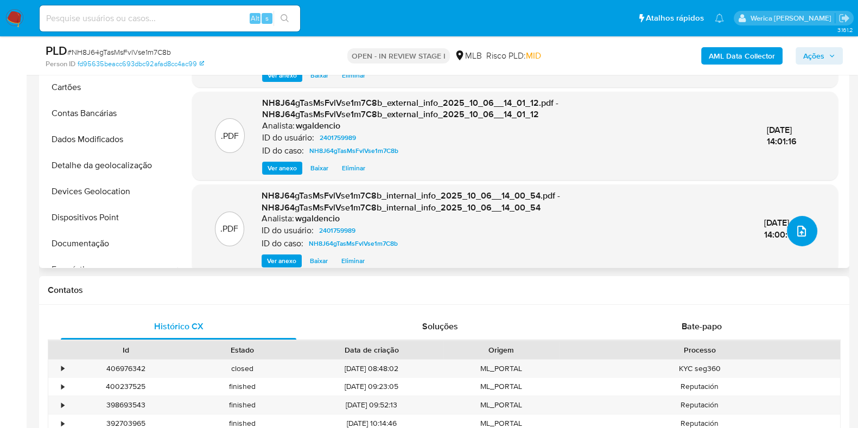
click at [800, 227] on icon "upload-file" at bounding box center [801, 231] width 9 height 11
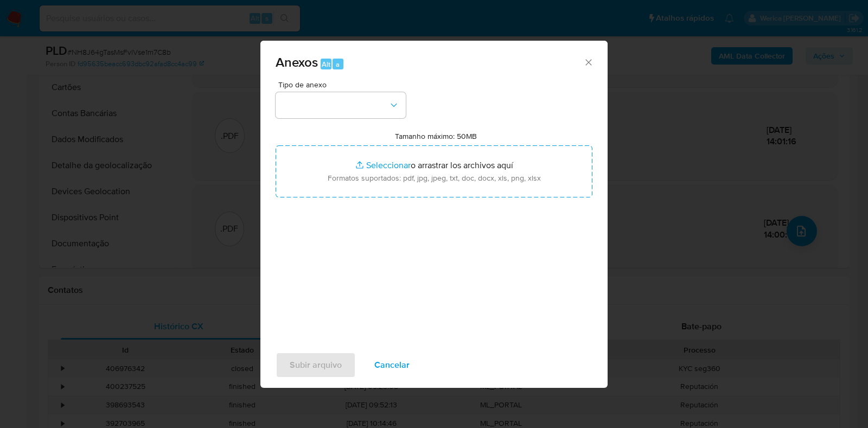
drag, startPoint x: 324, startPoint y: 88, endPoint x: 326, endPoint y: 122, distance: 34.2
click at [324, 91] on div "Tipo de anexo" at bounding box center [341, 99] width 130 height 37
click at [312, 116] on button "button" at bounding box center [341, 105] width 130 height 26
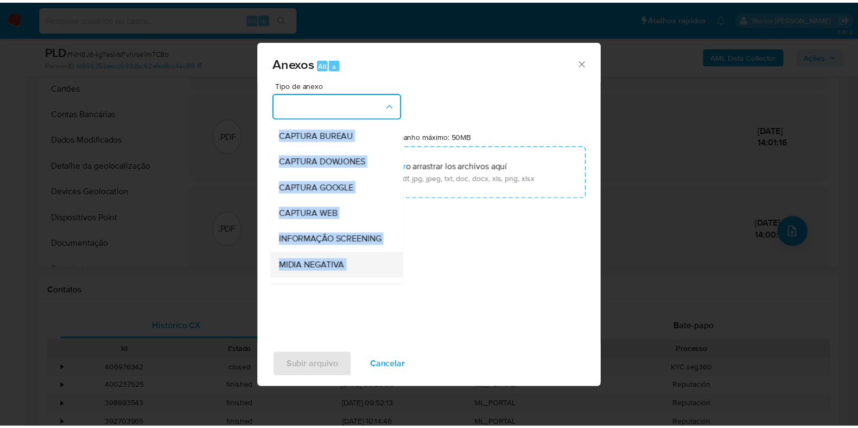
scroll to position [135, 0]
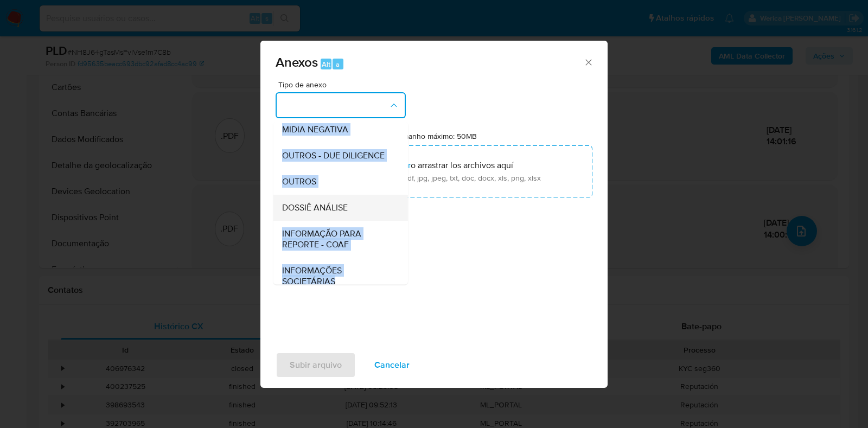
click at [349, 221] on div "DOSSIÊ ANÁLISE" at bounding box center [337, 208] width 111 height 26
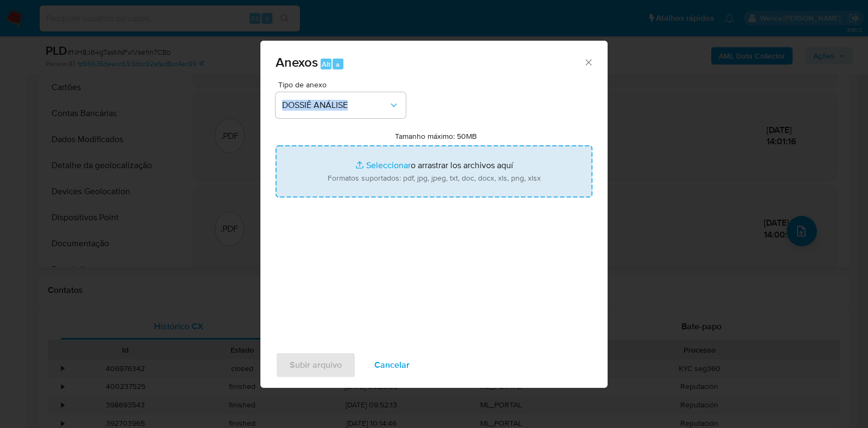
click at [399, 175] on input "Tamanho máximo: 50MB Seleccionar archivos" at bounding box center [434, 171] width 317 height 52
type input "C:\fakepath\SAR - XXXXX - CNPJ 60451229000174 - GPS STORE LTDA (1).pdf"
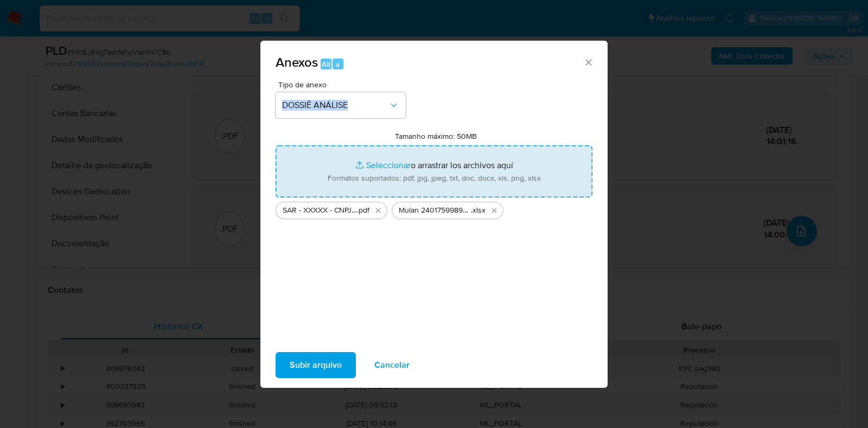
click at [306, 370] on span "Subir arquivo" at bounding box center [316, 365] width 52 height 24
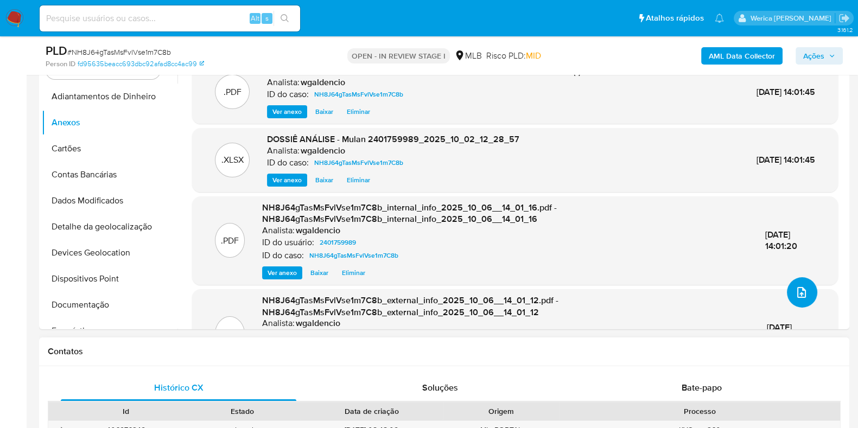
scroll to position [155, 0]
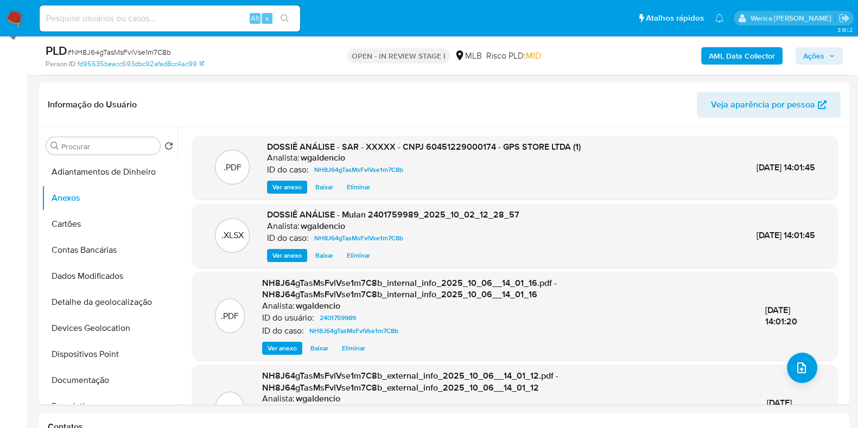
click at [816, 54] on span "Ações" at bounding box center [813, 55] width 21 height 17
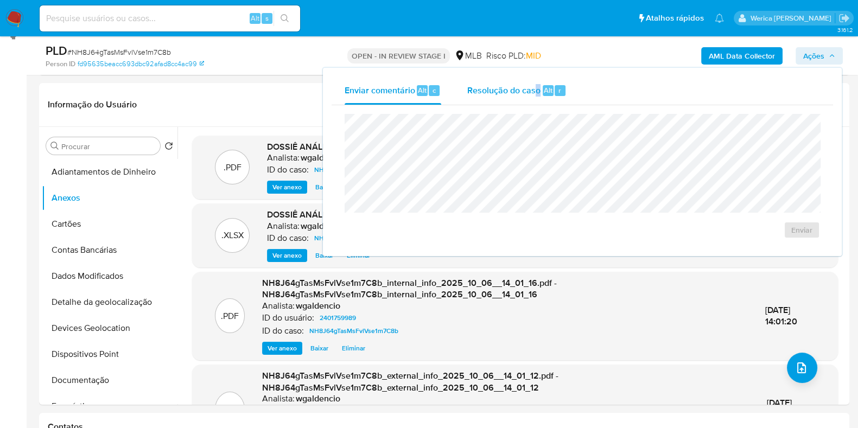
drag, startPoint x: 533, startPoint y: 78, endPoint x: 528, endPoint y: 91, distance: 13.6
click at [532, 81] on div "Enviar comentário Alt c Resolução do caso Alt r Enviar" at bounding box center [582, 162] width 519 height 188
click at [526, 95] on span "Resolução do caso" at bounding box center [503, 90] width 73 height 12
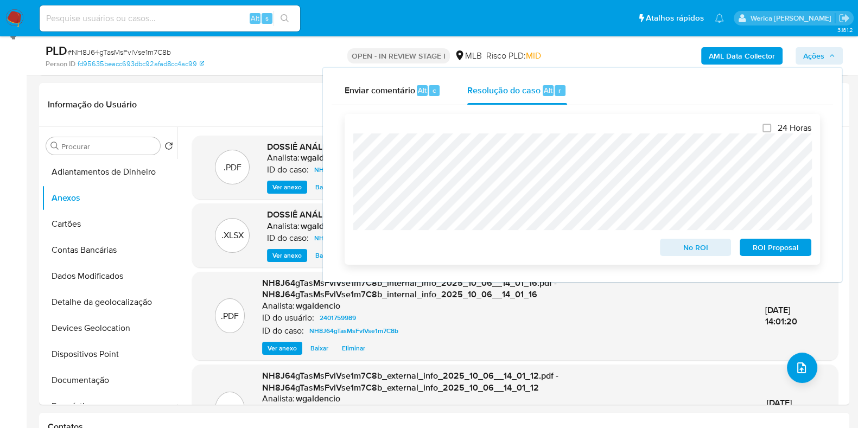
click at [774, 246] on span "ROI Proposal" at bounding box center [775, 247] width 56 height 15
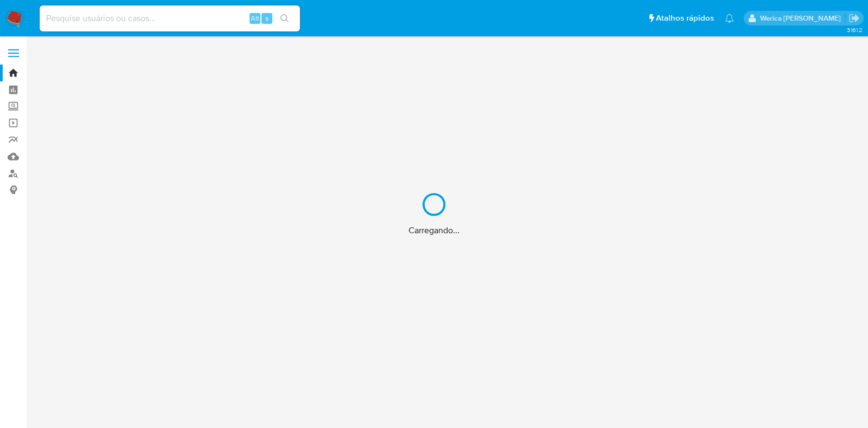
click at [176, 23] on div "Carregando..." at bounding box center [434, 214] width 868 height 428
click at [180, 16] on div "Carregando..." at bounding box center [434, 214] width 868 height 428
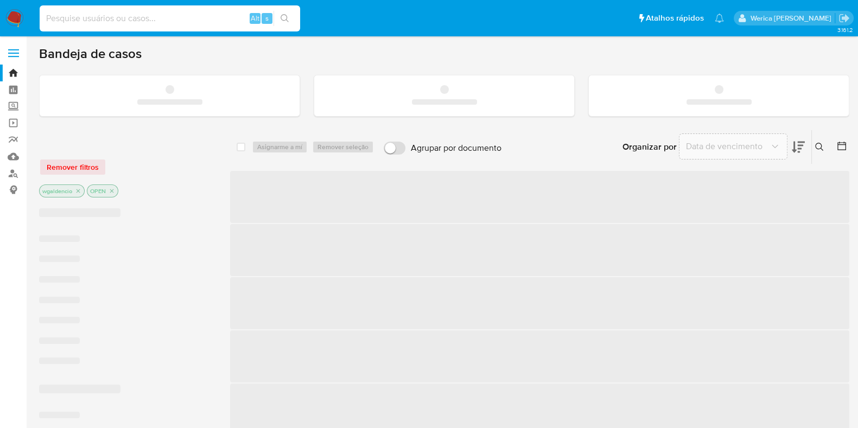
click at [201, 16] on input at bounding box center [170, 18] width 260 height 14
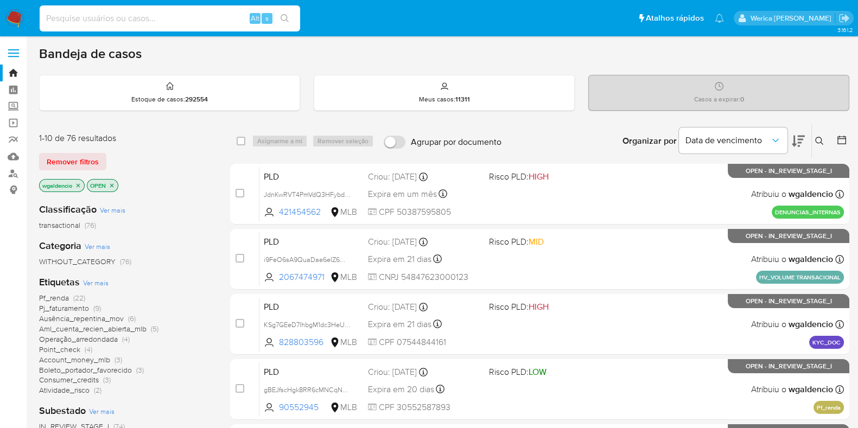
paste input "2213634667"
type input "2213634667"
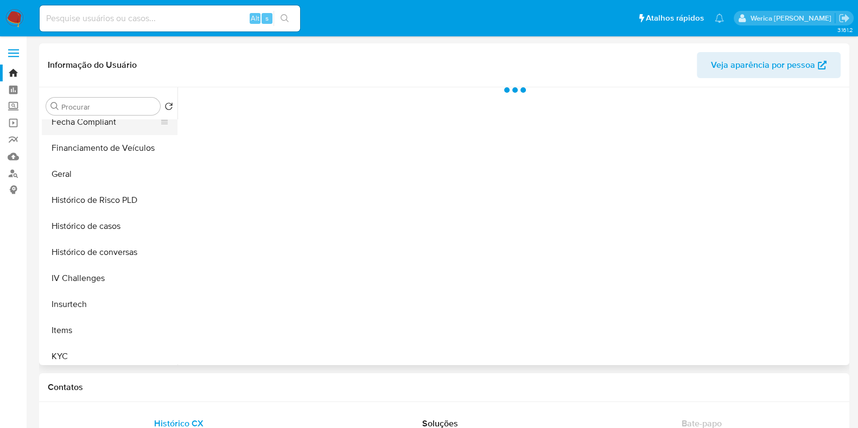
scroll to position [339, 0]
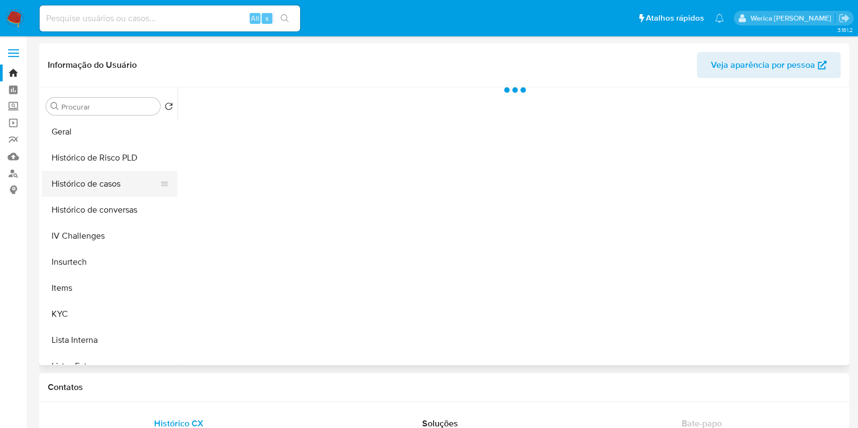
click at [118, 178] on button "Histórico de casos" at bounding box center [105, 184] width 127 height 26
select select "10"
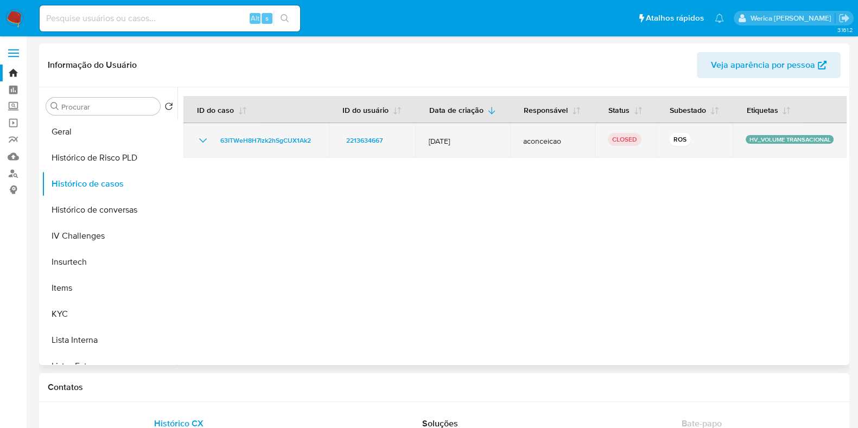
click at [204, 135] on icon "Mostrar/Ocultar" at bounding box center [202, 140] width 13 height 13
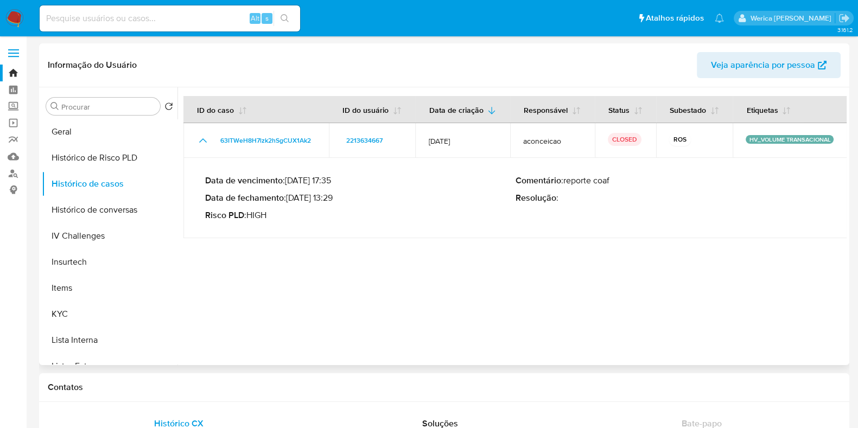
drag, startPoint x: 305, startPoint y: 201, endPoint x: 338, endPoint y: 203, distance: 33.7
click at [338, 203] on p "Data de fechamento : 23/07/2025 13:29" at bounding box center [360, 198] width 310 height 11
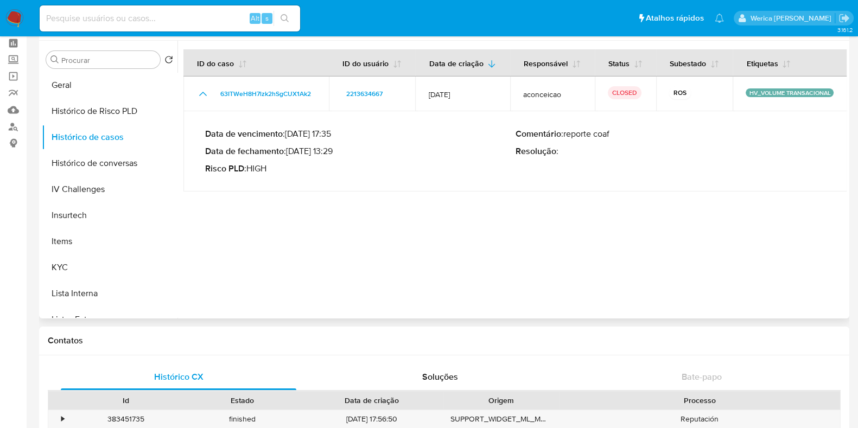
scroll to position [67, 0]
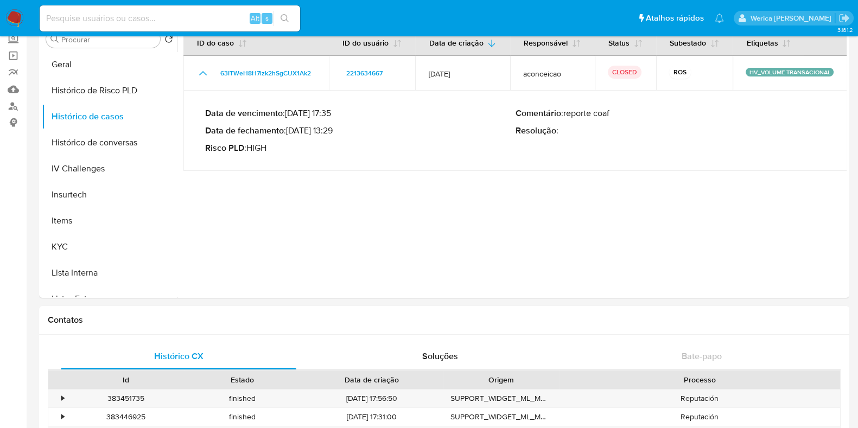
click at [4, 17] on nav "Pausado Ver notificaciones Alt s Atalhos rápidos Presiona las siguientes teclas…" at bounding box center [429, 18] width 858 height 36
click at [16, 22] on img at bounding box center [14, 18] width 18 height 18
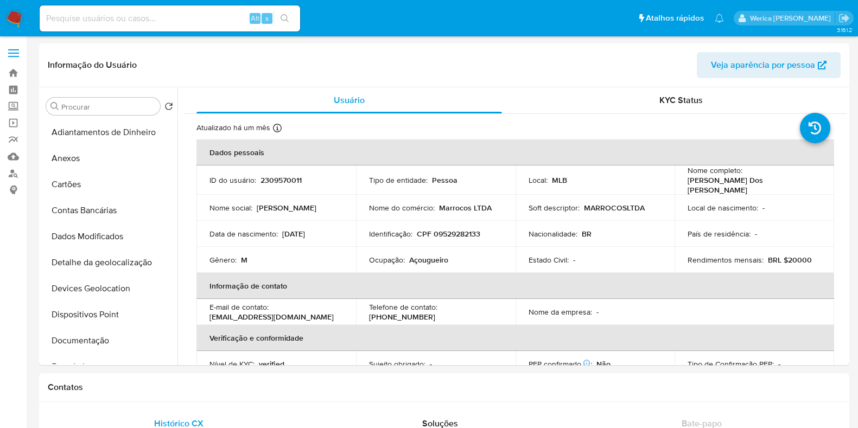
select select "10"
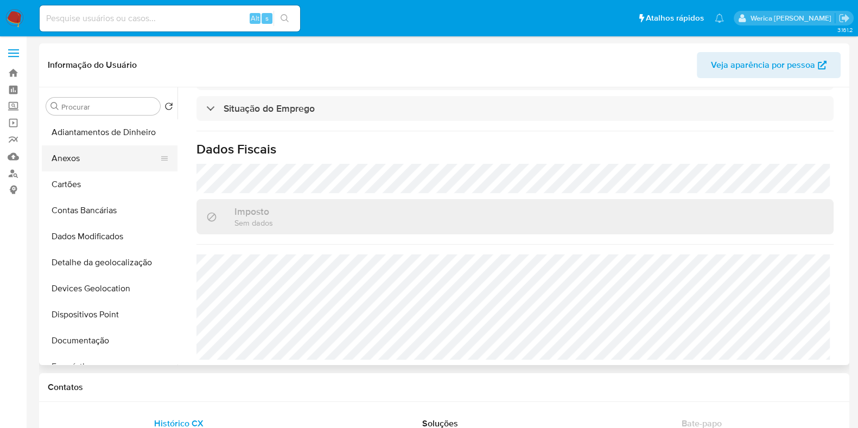
click at [92, 163] on button "Anexos" at bounding box center [105, 158] width 127 height 26
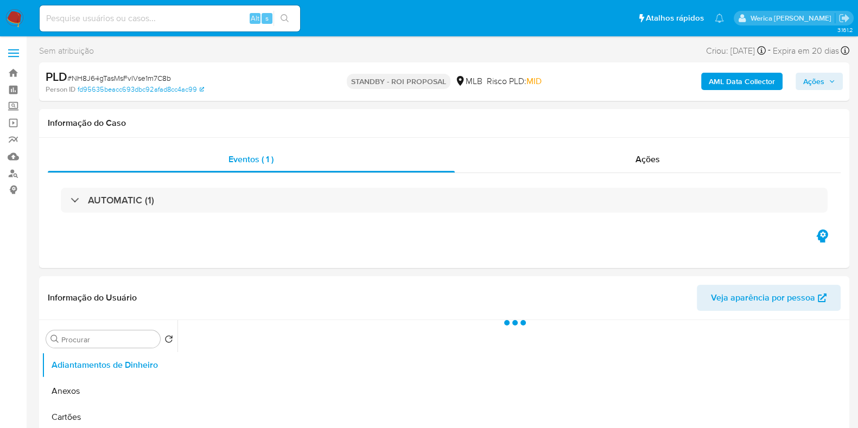
select select "10"
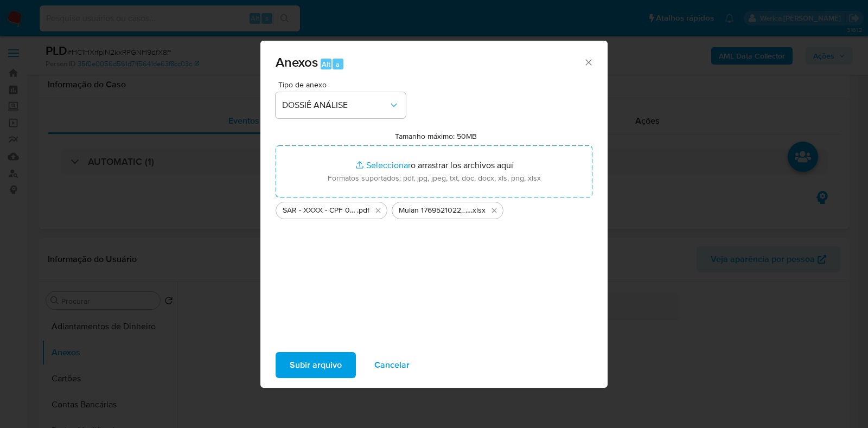
select select "10"
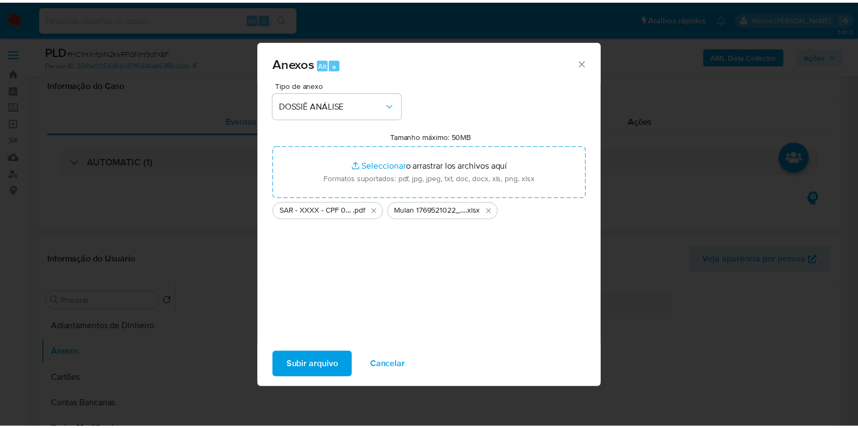
scroll to position [135, 0]
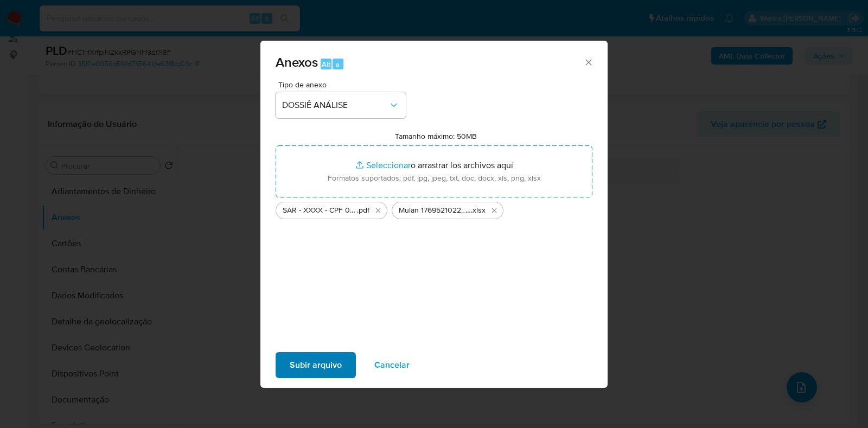
click at [322, 366] on span "Subir arquivo" at bounding box center [316, 365] width 52 height 24
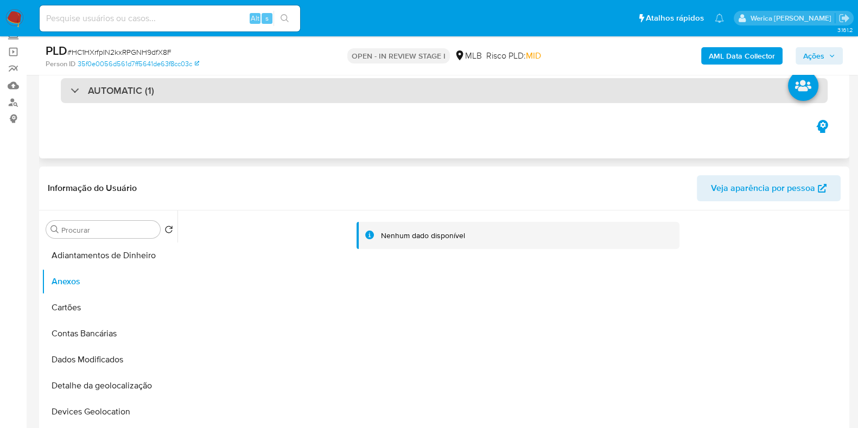
scroll to position [0, 0]
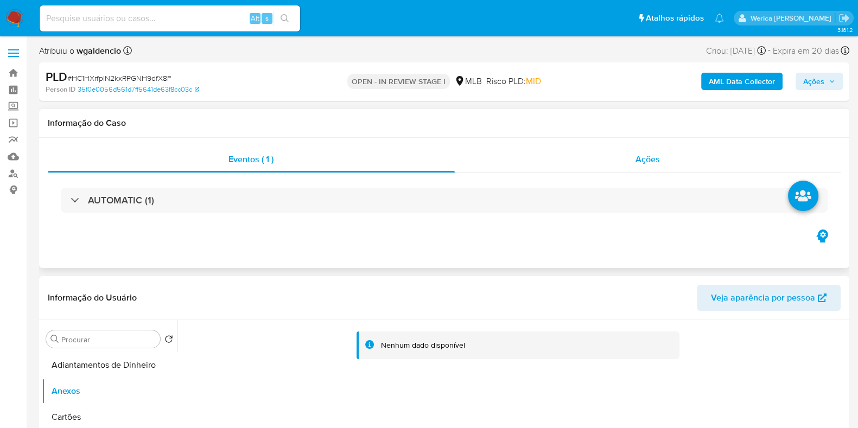
drag, startPoint x: 648, startPoint y: 167, endPoint x: 655, endPoint y: 164, distance: 7.1
click at [655, 164] on div "Ações" at bounding box center [648, 159] width 386 height 26
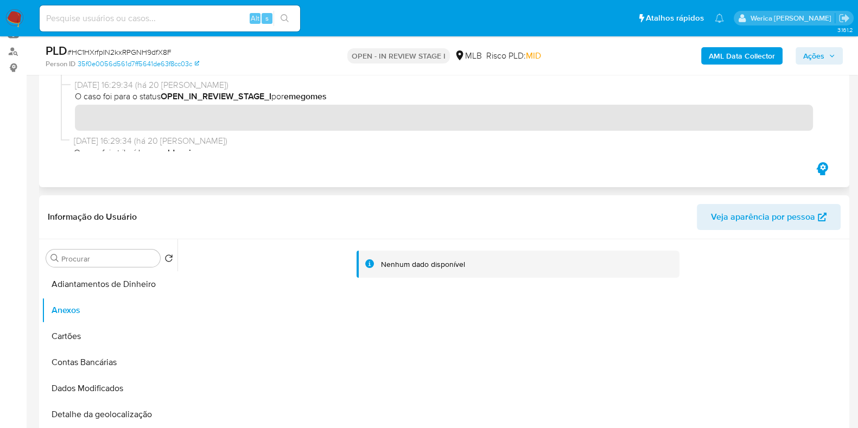
scroll to position [67, 0]
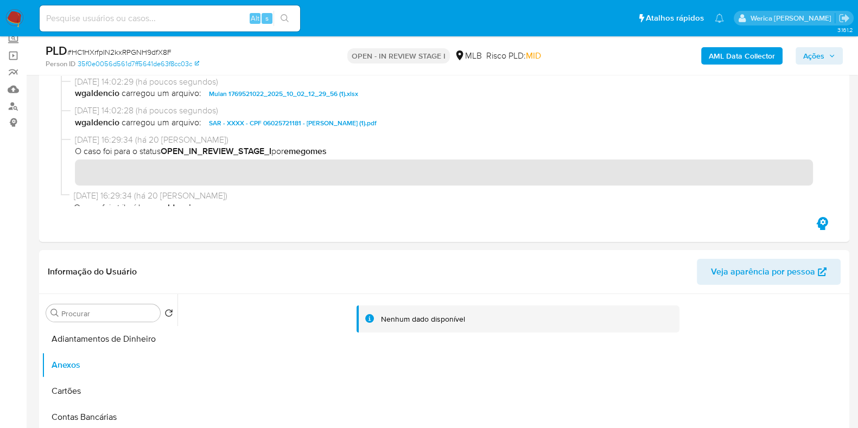
click at [743, 59] on b "AML Data Collector" at bounding box center [741, 55] width 66 height 17
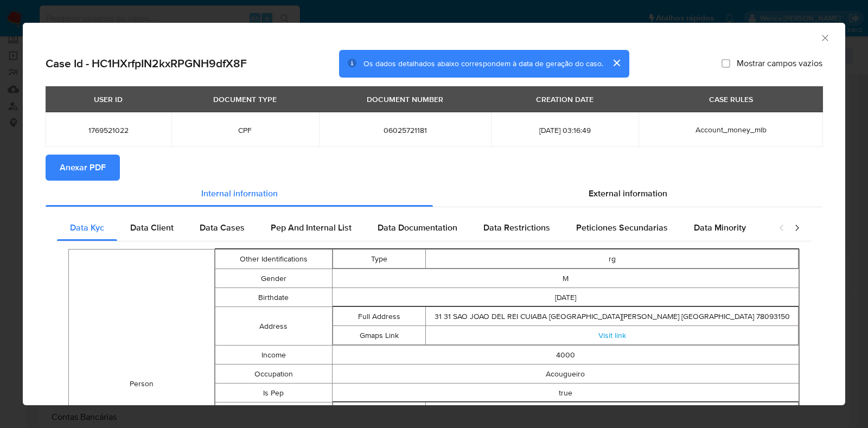
click at [81, 163] on span "Anexar PDF" at bounding box center [83, 168] width 46 height 24
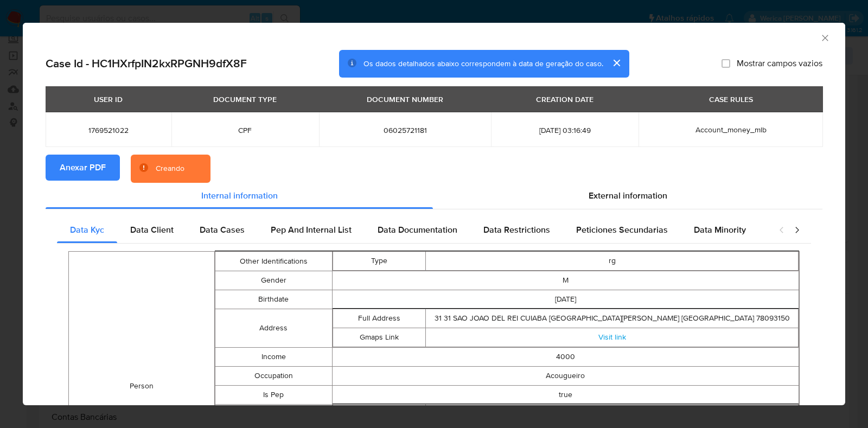
click at [820, 37] on icon "Fechar a janela" at bounding box center [825, 38] width 11 height 11
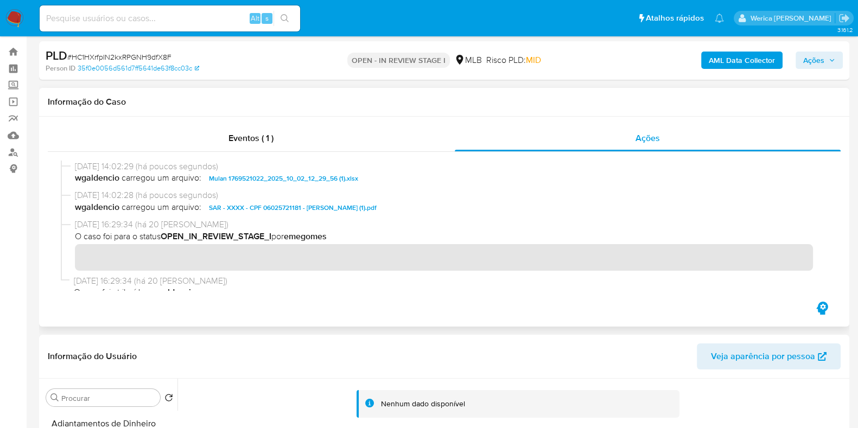
scroll to position [0, 0]
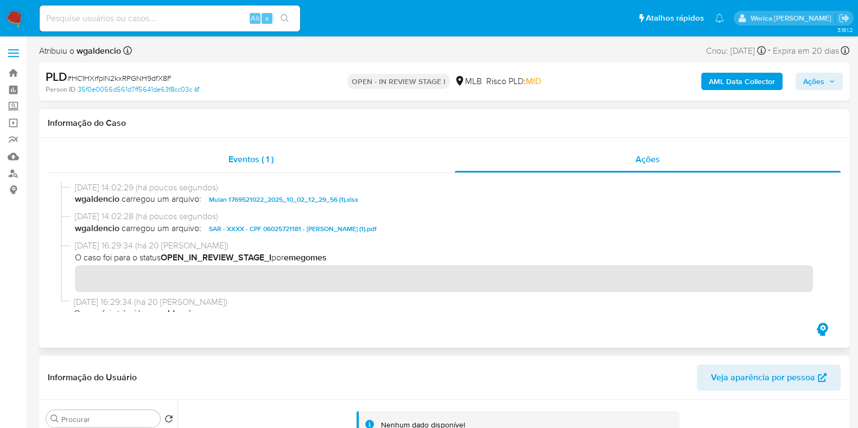
click at [436, 161] on div "Eventos ( 1 )" at bounding box center [251, 159] width 407 height 26
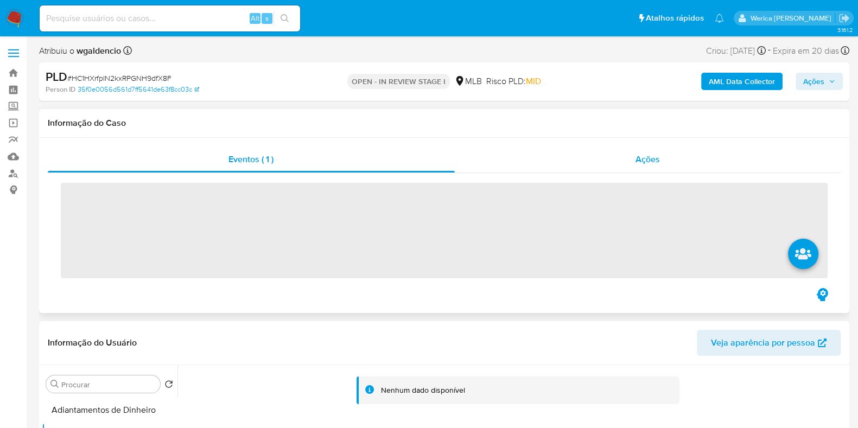
click at [635, 165] on div "Ações" at bounding box center [648, 159] width 386 height 26
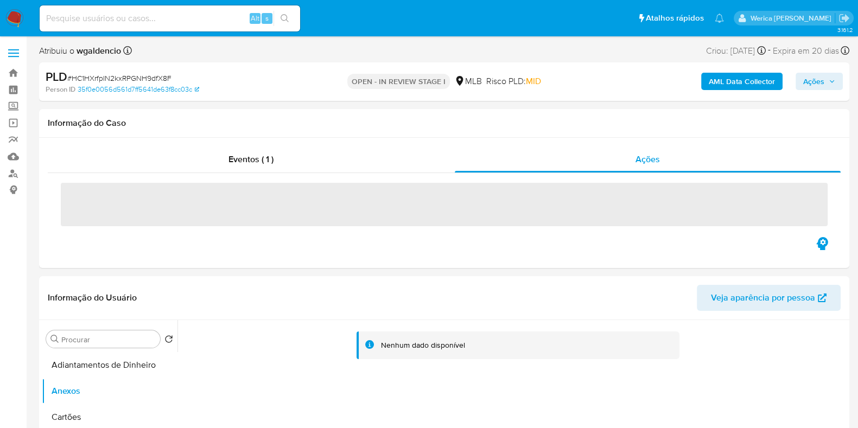
click at [822, 84] on span "Ações" at bounding box center [813, 81] width 21 height 17
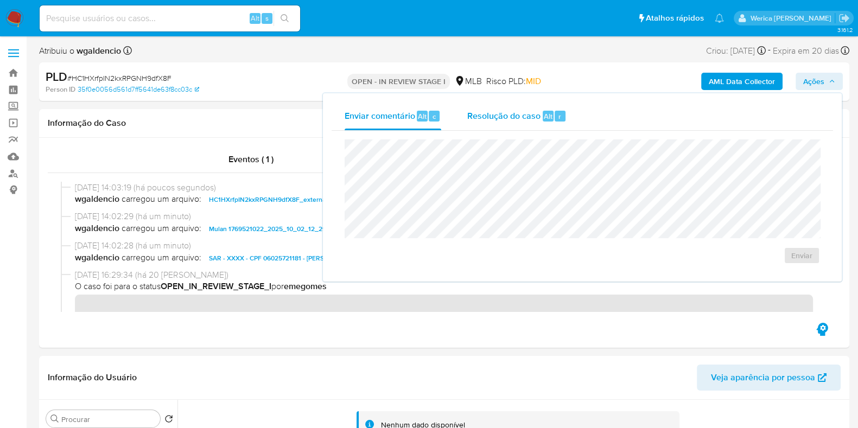
click at [536, 124] on div "Resolução do caso Alt r" at bounding box center [516, 116] width 99 height 28
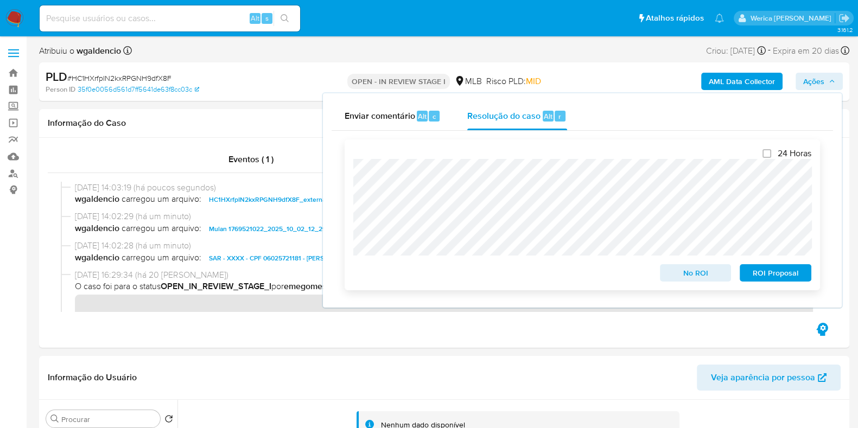
click at [784, 274] on span "ROI Proposal" at bounding box center [775, 272] width 56 height 15
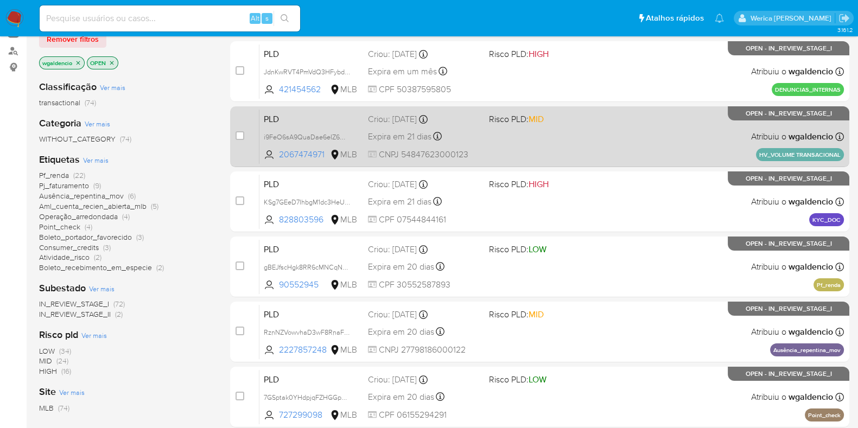
scroll to position [135, 0]
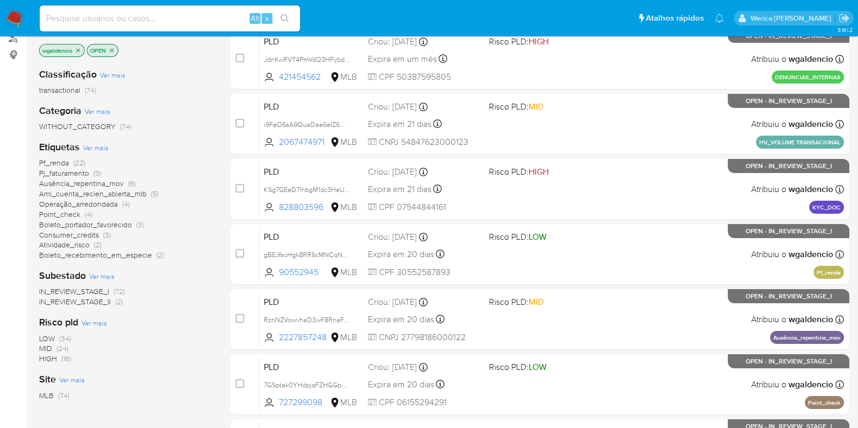
click at [95, 145] on span "Ver mais" at bounding box center [95, 148] width 25 height 10
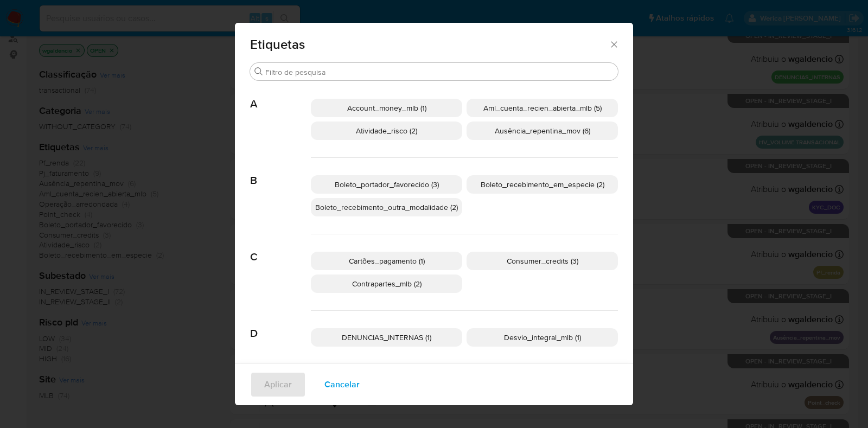
click at [419, 108] on span "Account_money_mlb (1)" at bounding box center [386, 108] width 79 height 11
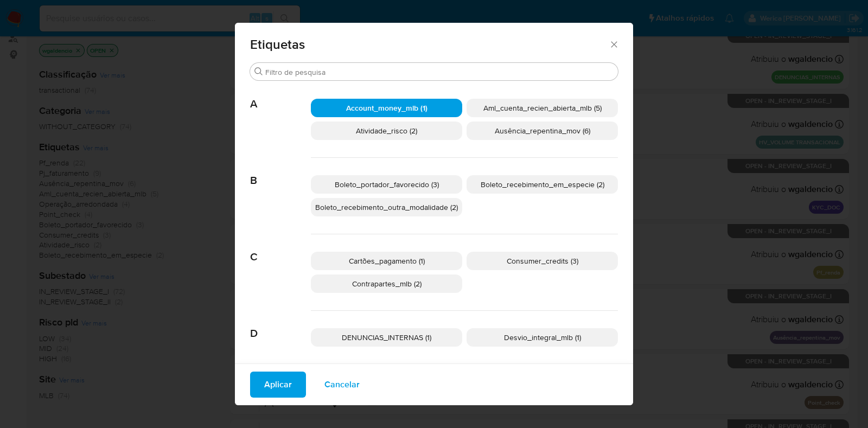
click at [289, 387] on button "Aplicar" at bounding box center [278, 385] width 56 height 26
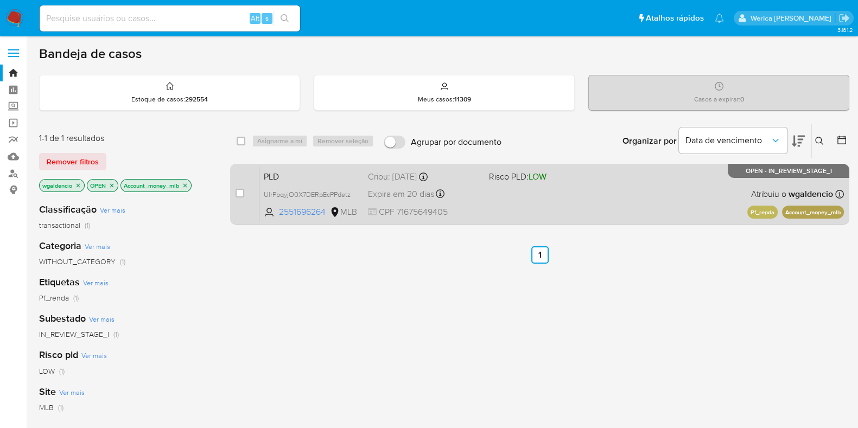
click at [529, 193] on span at bounding box center [545, 194] width 112 height 2
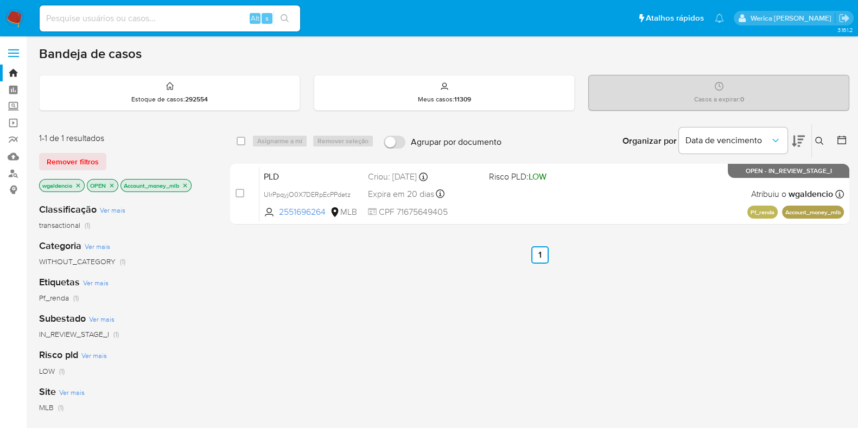
click at [183, 184] on icon "close-filter" at bounding box center [185, 185] width 7 height 7
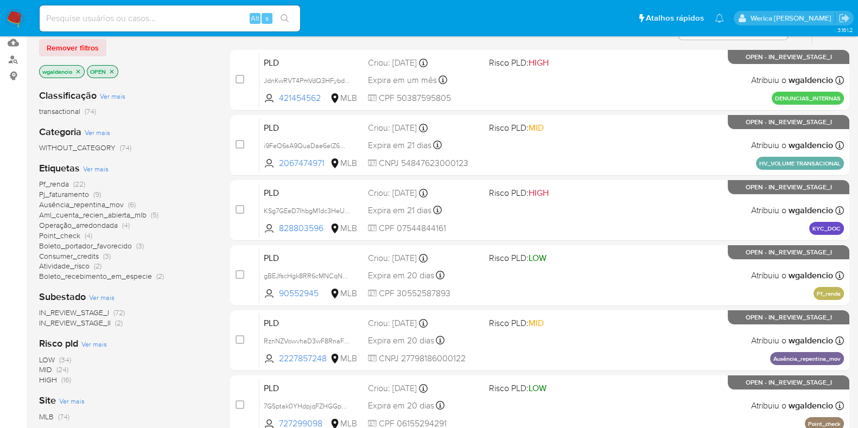
scroll to position [135, 0]
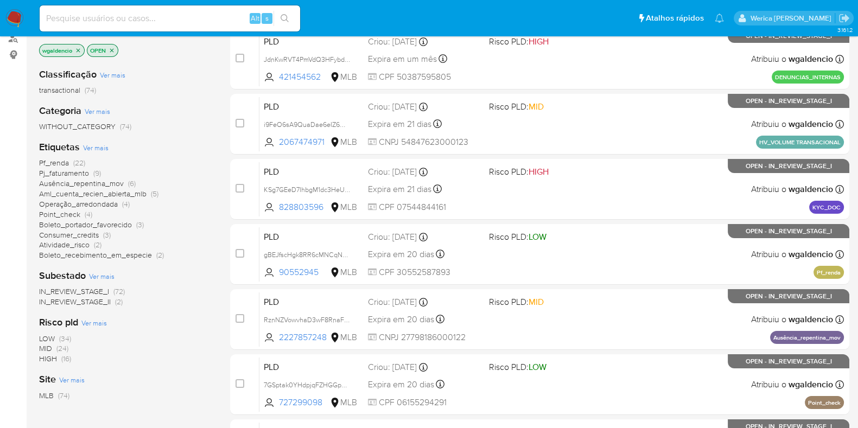
click at [50, 345] on span "MID" at bounding box center [45, 348] width 13 height 11
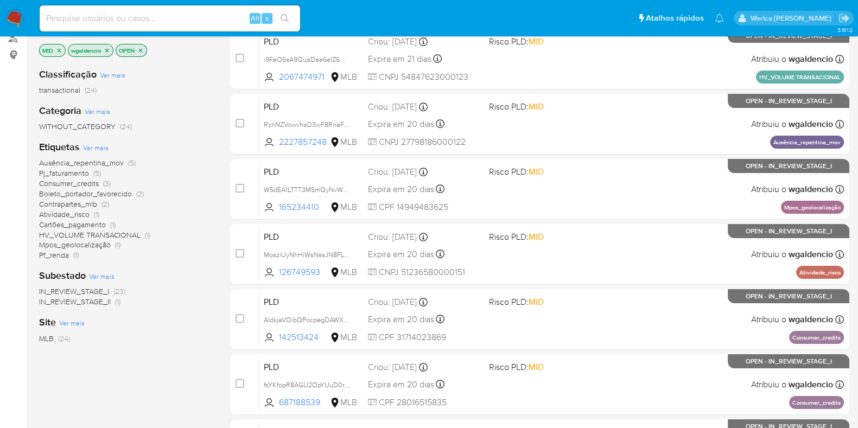
click at [81, 213] on span "Atividade_risco" at bounding box center [64, 214] width 50 height 11
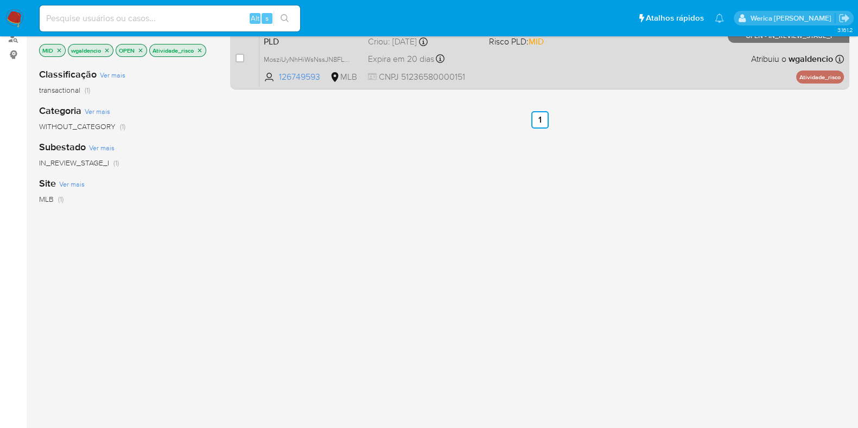
click at [526, 81] on div "PLD MosziUyNhHiWsNssJN8FLGHV 126749593 MLB Risco PLD: MID Criou: 12/09/2025 Cri…" at bounding box center [551, 58] width 584 height 55
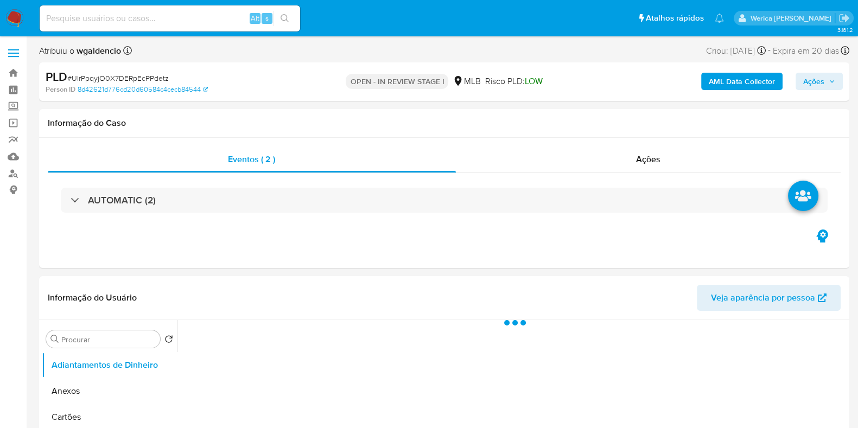
select select "10"
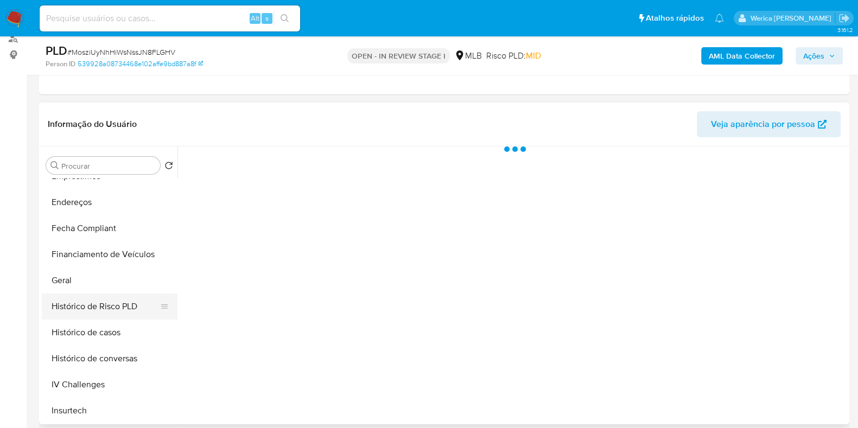
scroll to position [271, 0]
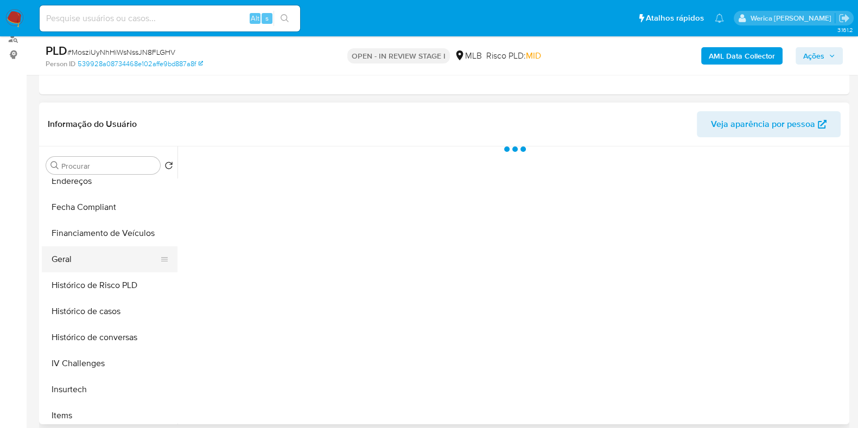
select select "10"
click at [93, 259] on button "Geral" at bounding box center [105, 259] width 127 height 26
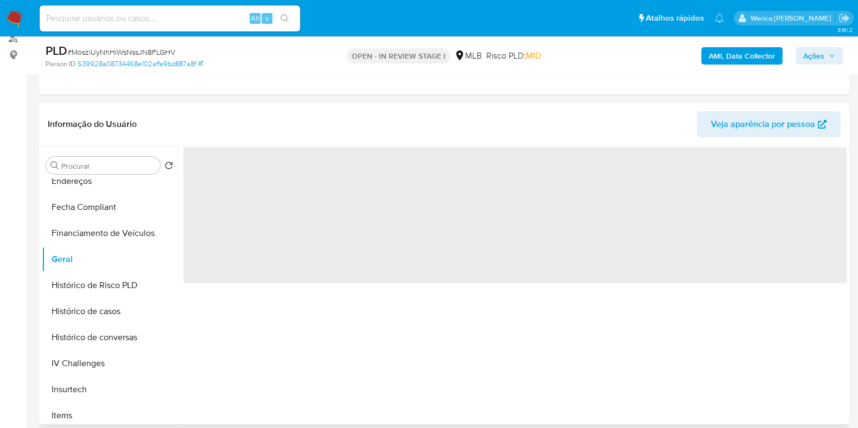
click at [317, 256] on span "‌" at bounding box center [514, 216] width 663 height 136
click at [293, 237] on span "‌" at bounding box center [514, 216] width 663 height 136
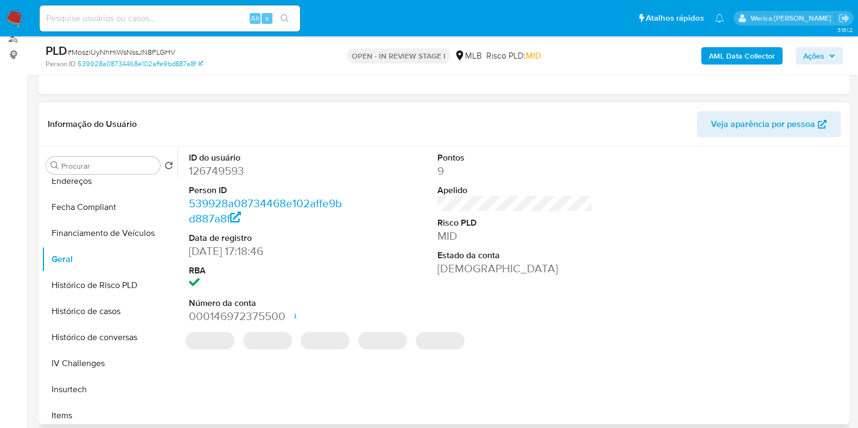
click at [304, 158] on dt "ID do usuário" at bounding box center [266, 158] width 155 height 12
click at [217, 169] on dd "126749593" at bounding box center [266, 170] width 155 height 15
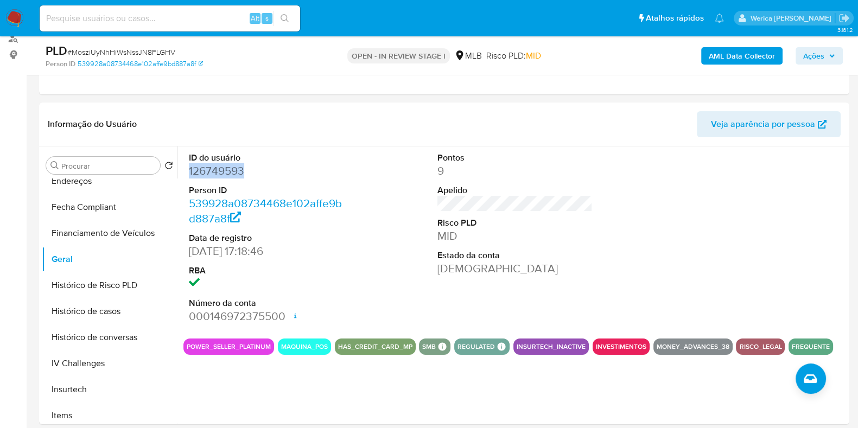
copy dd "126749593"
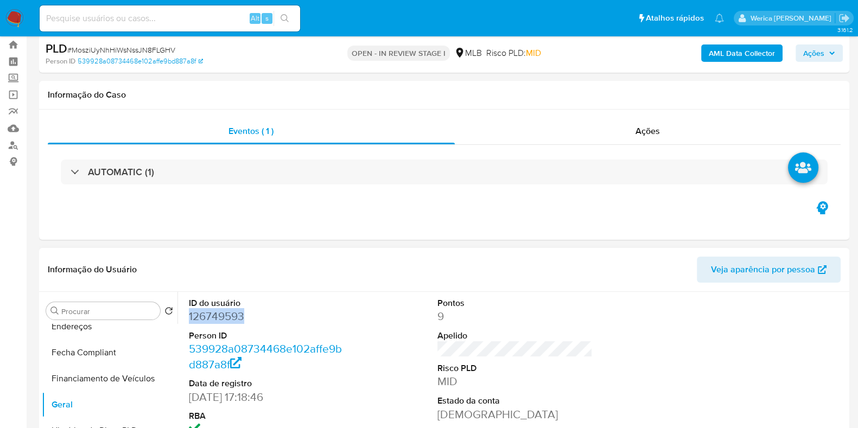
scroll to position [0, 0]
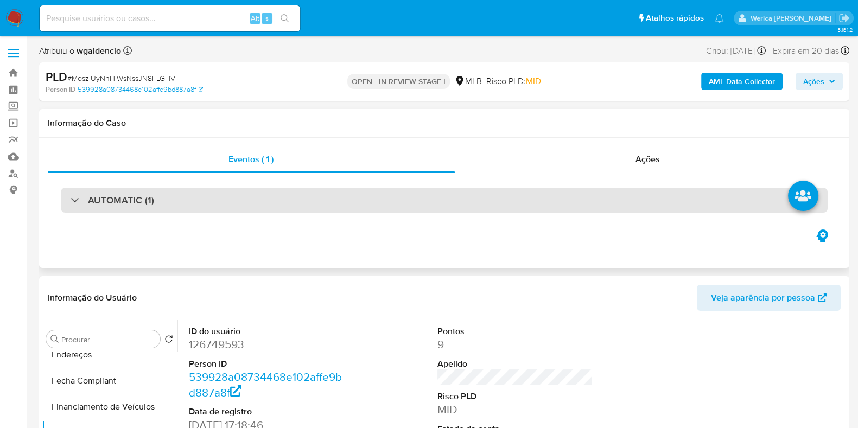
click at [389, 188] on div "AUTOMATIC (1)" at bounding box center [444, 200] width 766 height 25
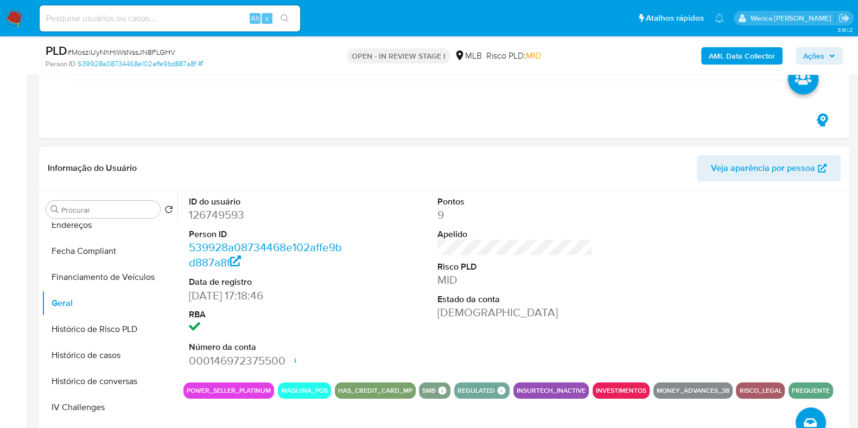
scroll to position [339, 0]
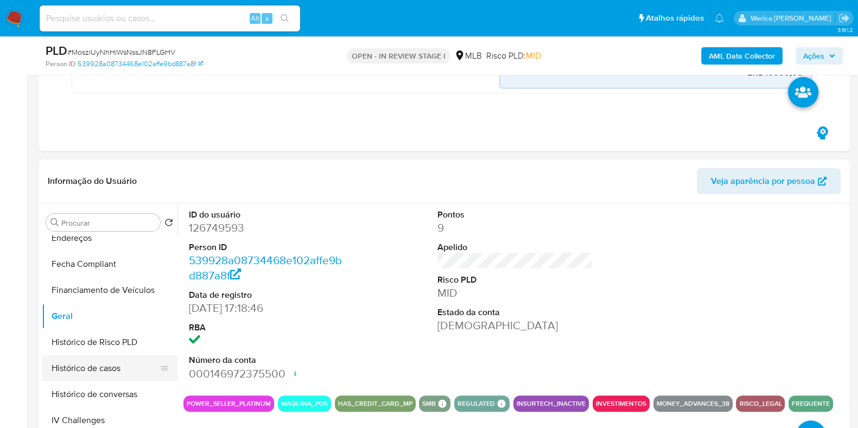
click at [113, 368] on button "Histórico de casos" at bounding box center [105, 368] width 127 height 26
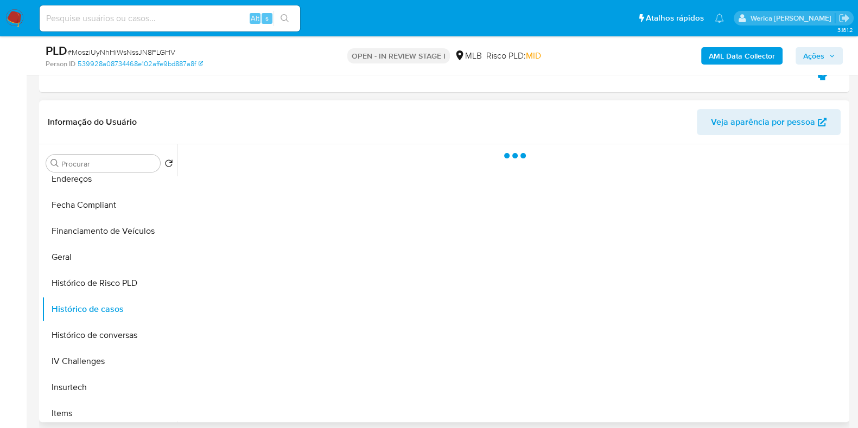
scroll to position [407, 0]
